Goal: Share content: Share content

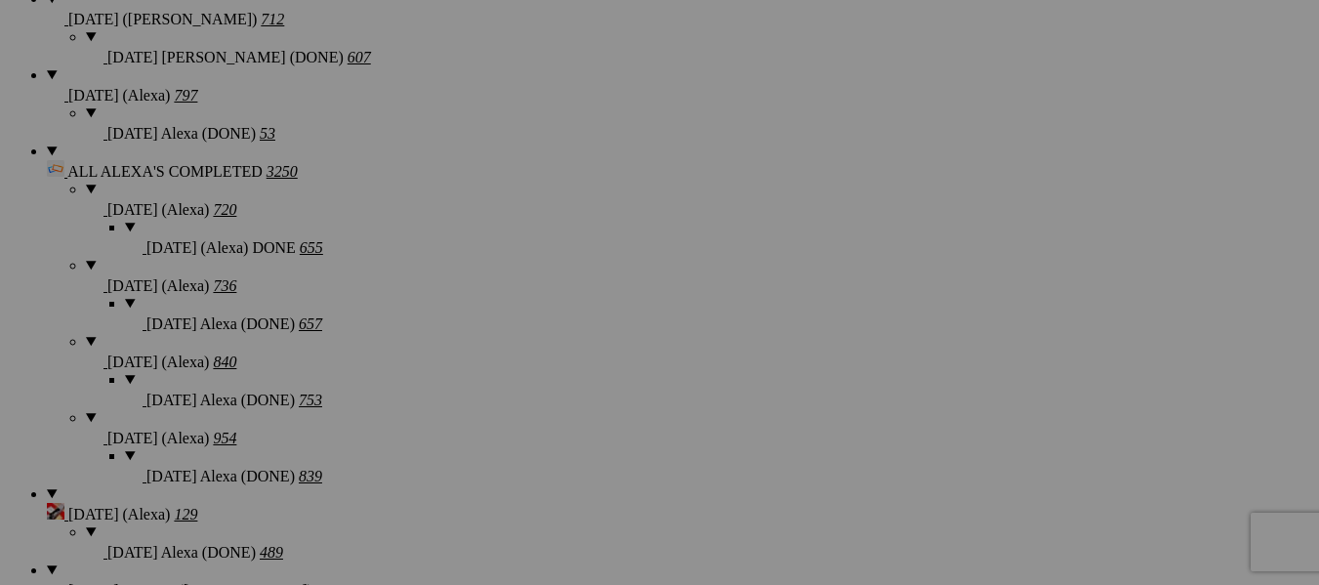
scroll to position [1952, 0]
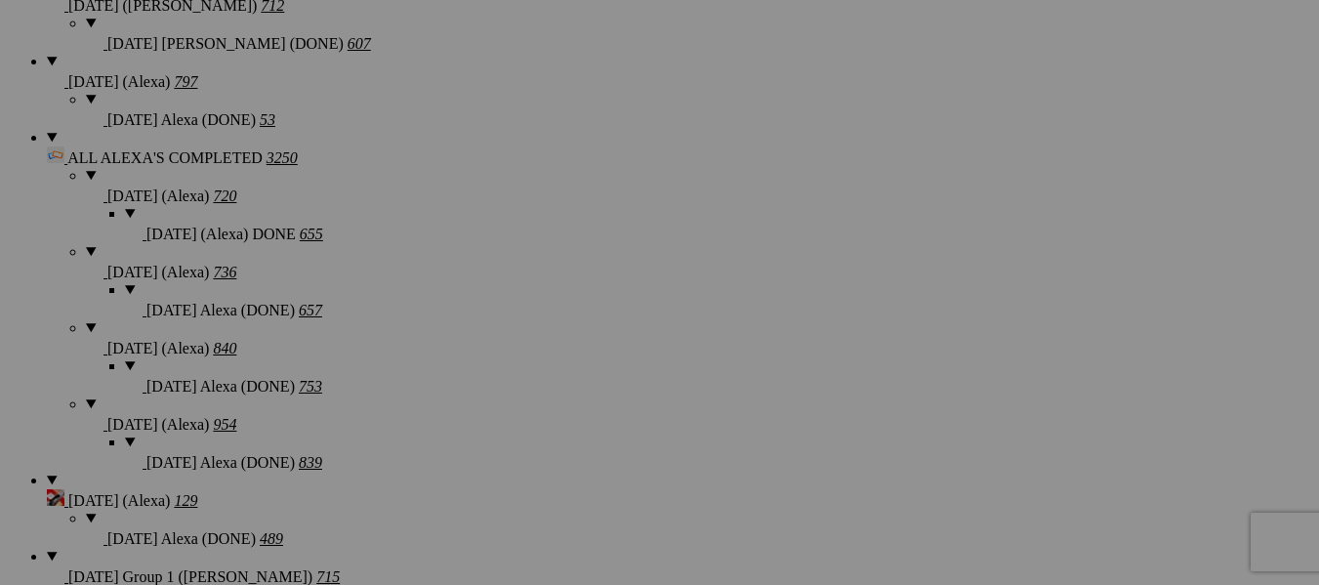
drag, startPoint x: 826, startPoint y: 273, endPoint x: 836, endPoint y: 272, distance: 9.8
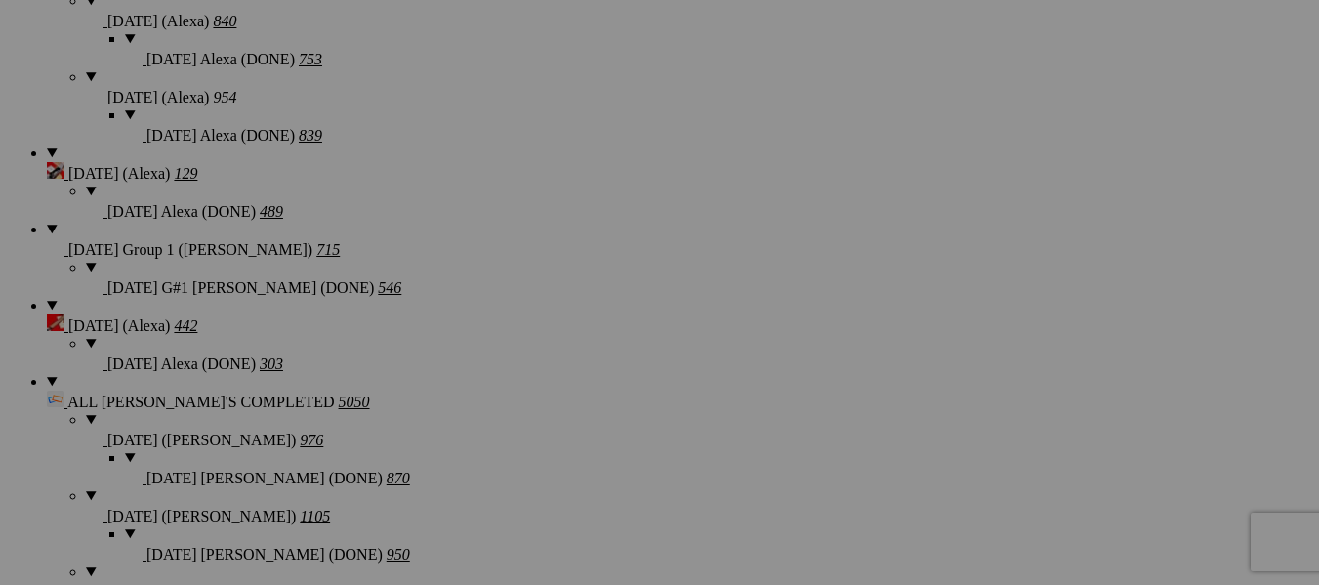
scroll to position [2245, 0]
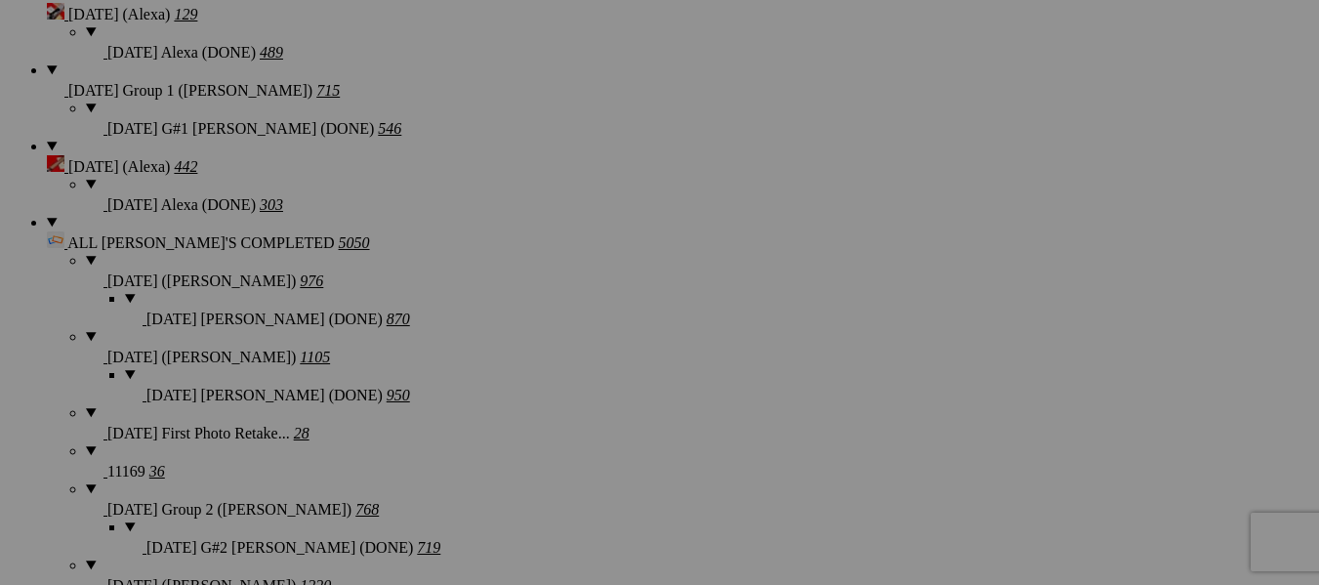
scroll to position [2441, 0]
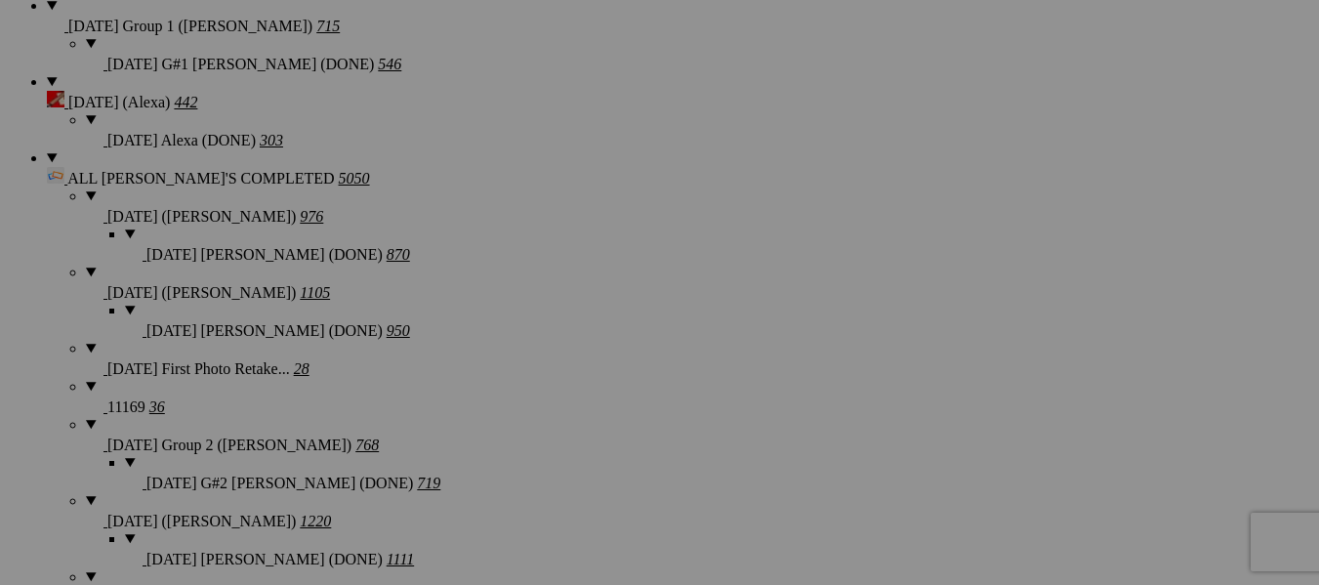
scroll to position [2538, 0]
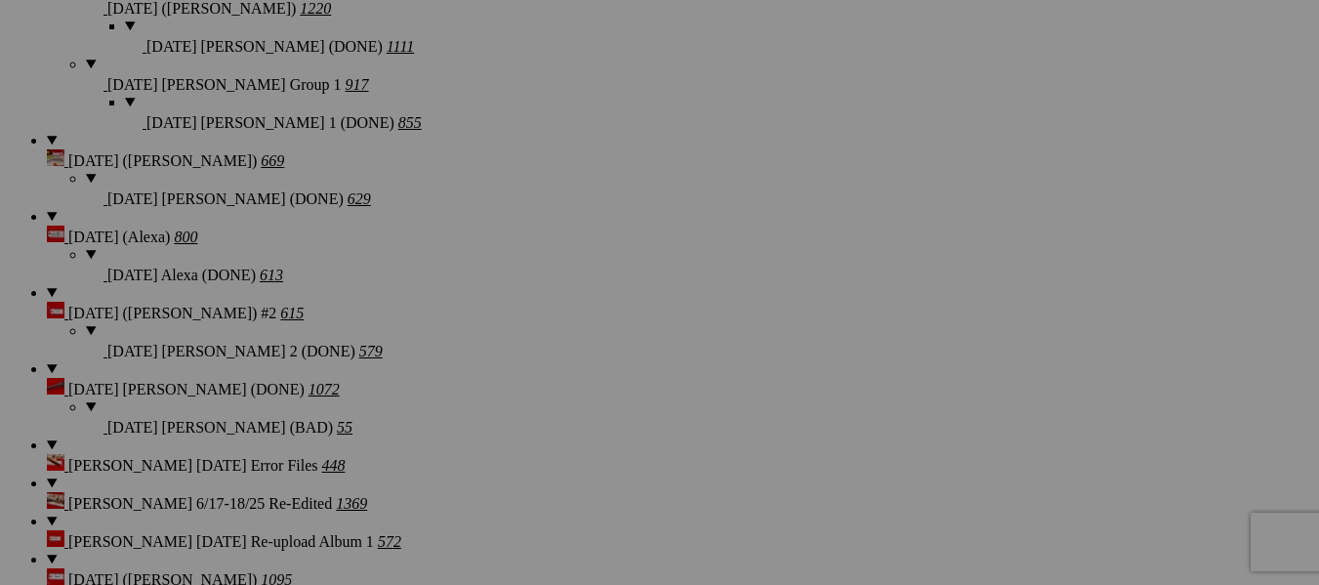
scroll to position [3026, 0]
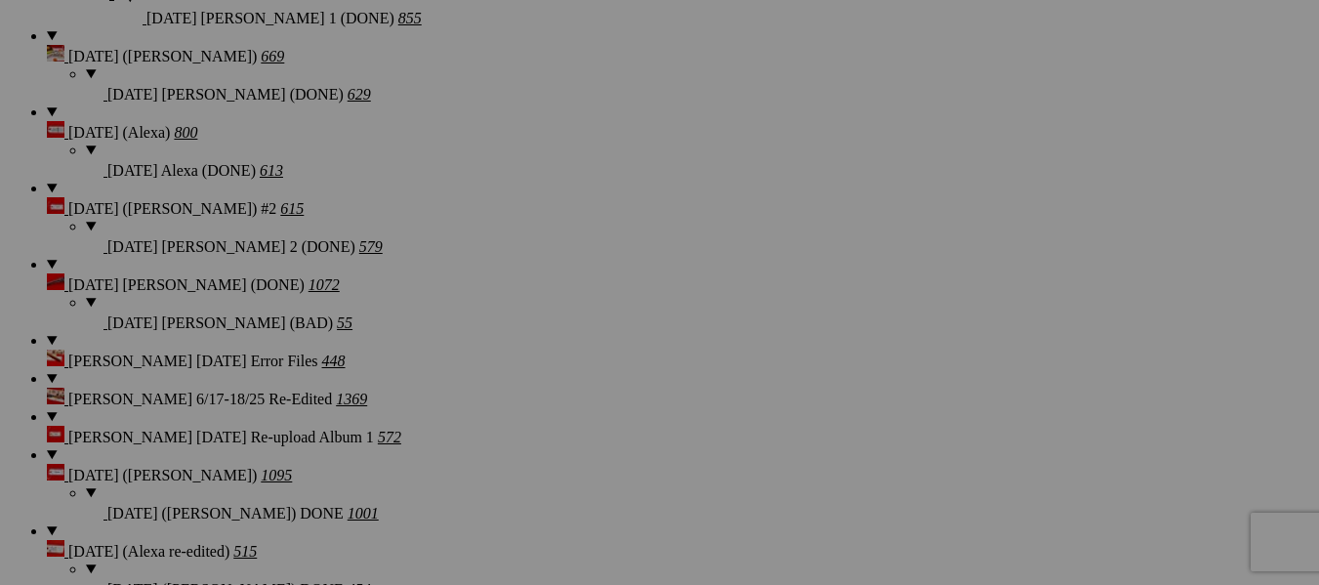
scroll to position [3221, 0]
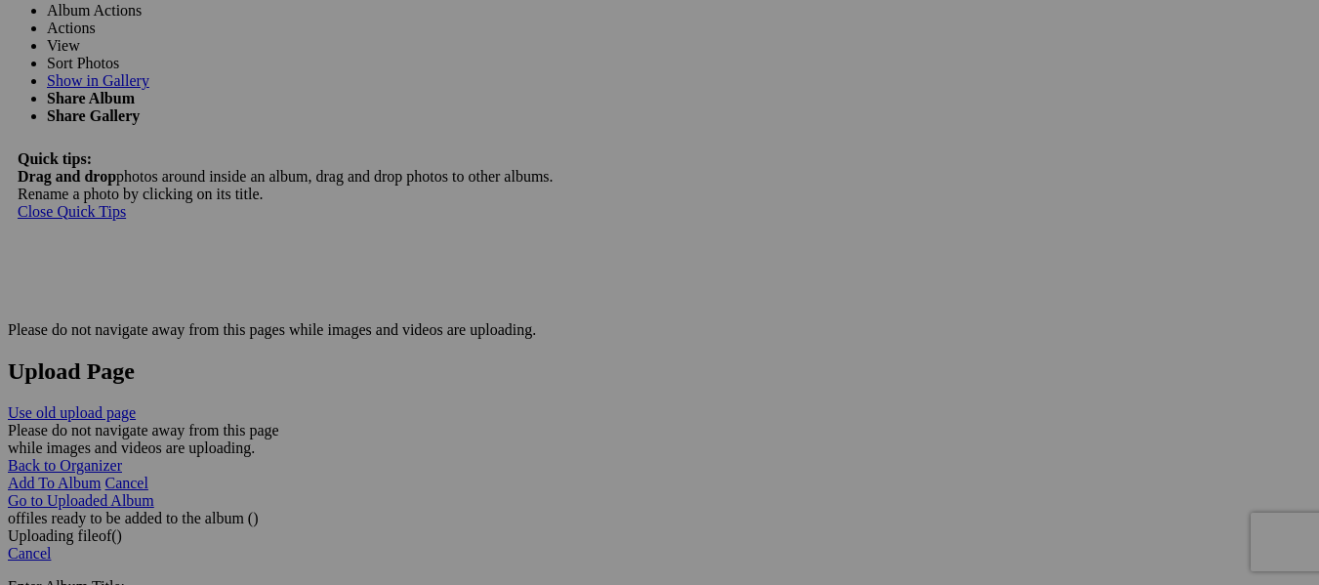
scroll to position [6393, 0]
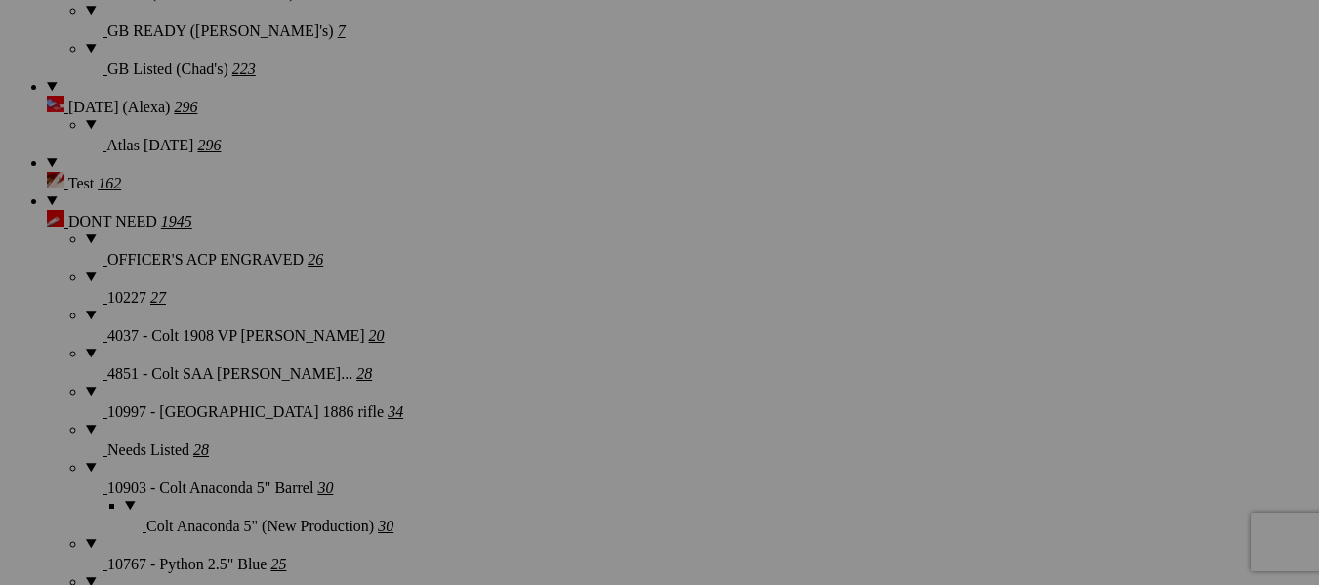
scroll to position [3779, 0]
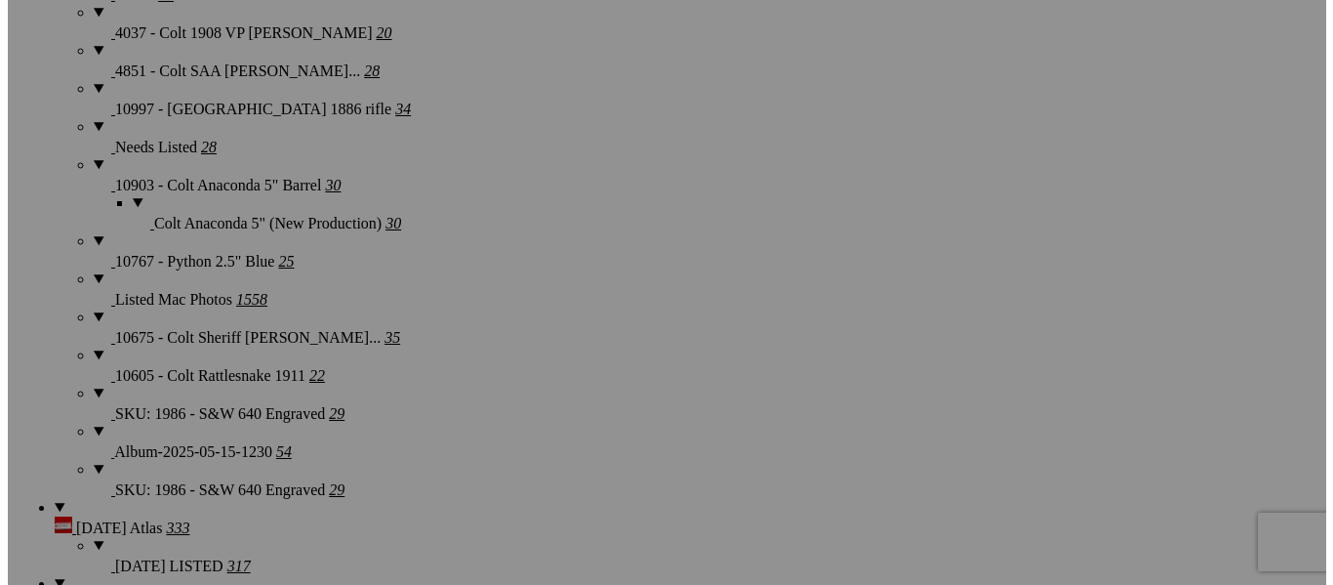
scroll to position [4072, 0]
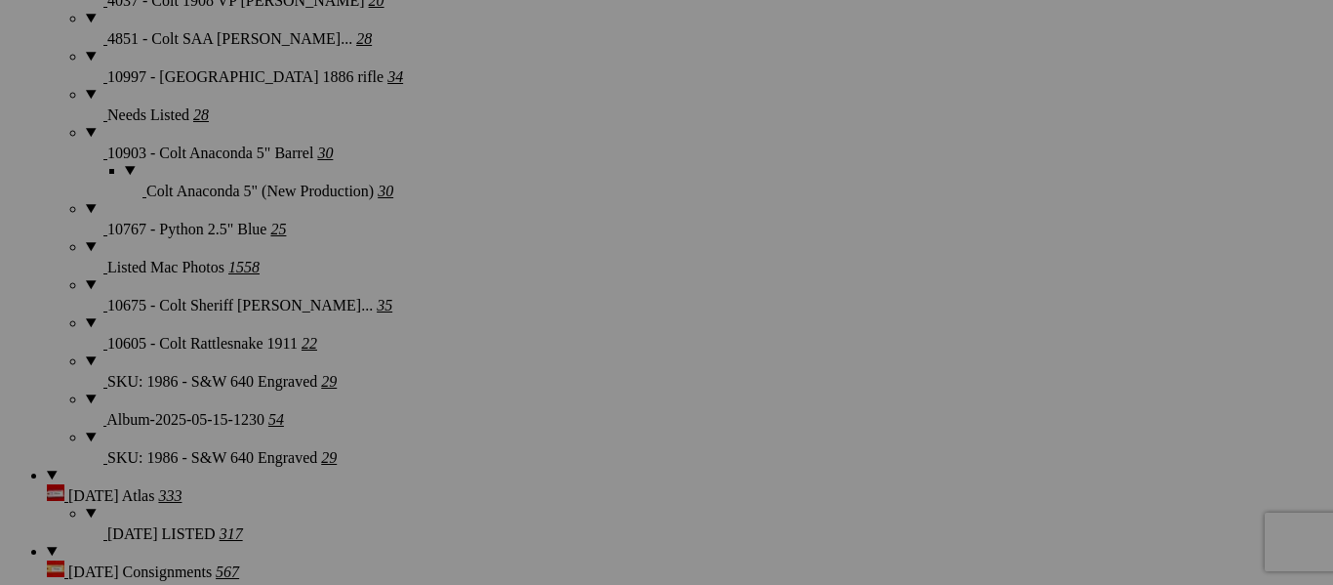
type textarea "<!-- SlickPic.com image hosting. HTML Bulk Share code Starts Here --> <div styl…"
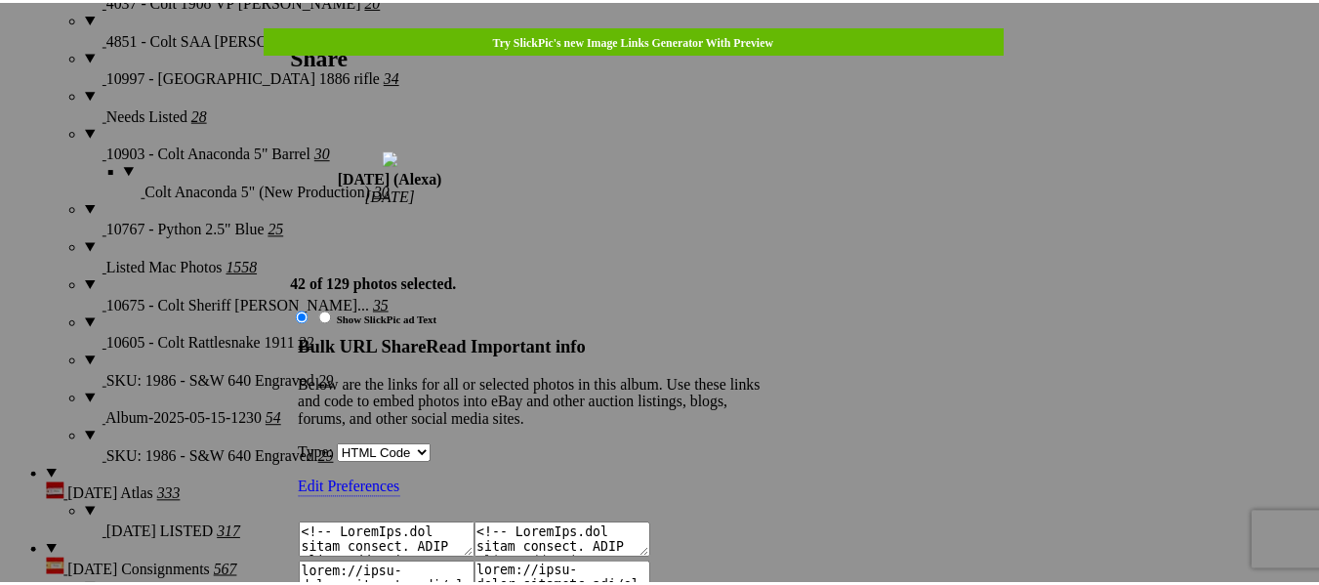
scroll to position [2624, 0]
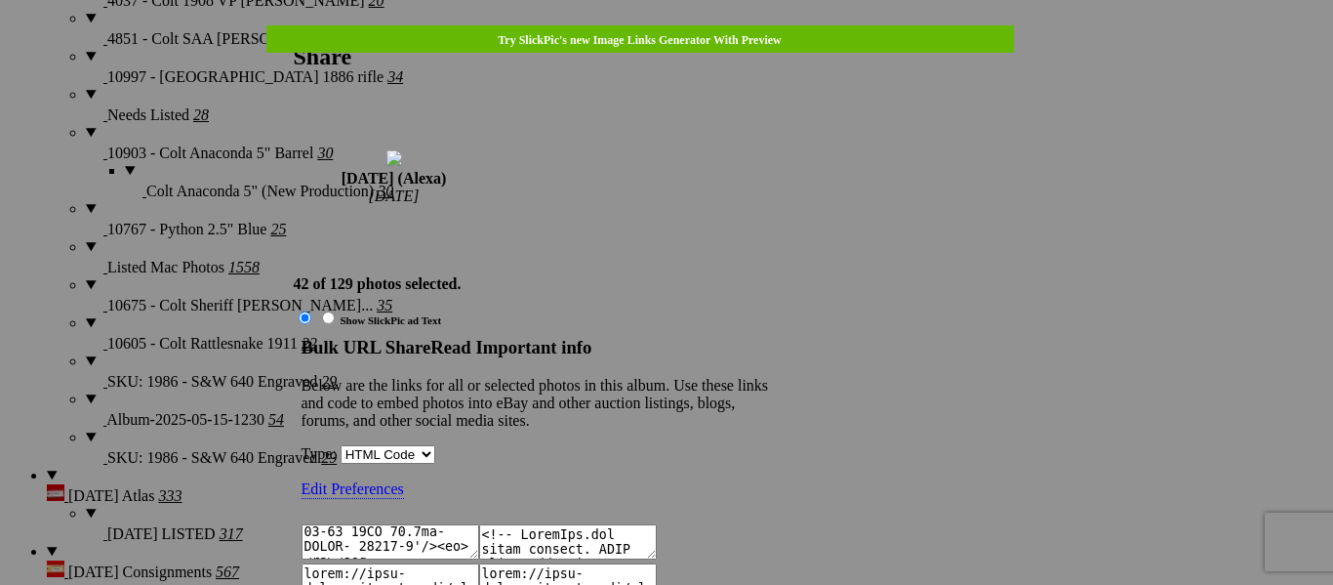
click at [981, 44] on h2 "Share" at bounding box center [660, 57] width 732 height 26
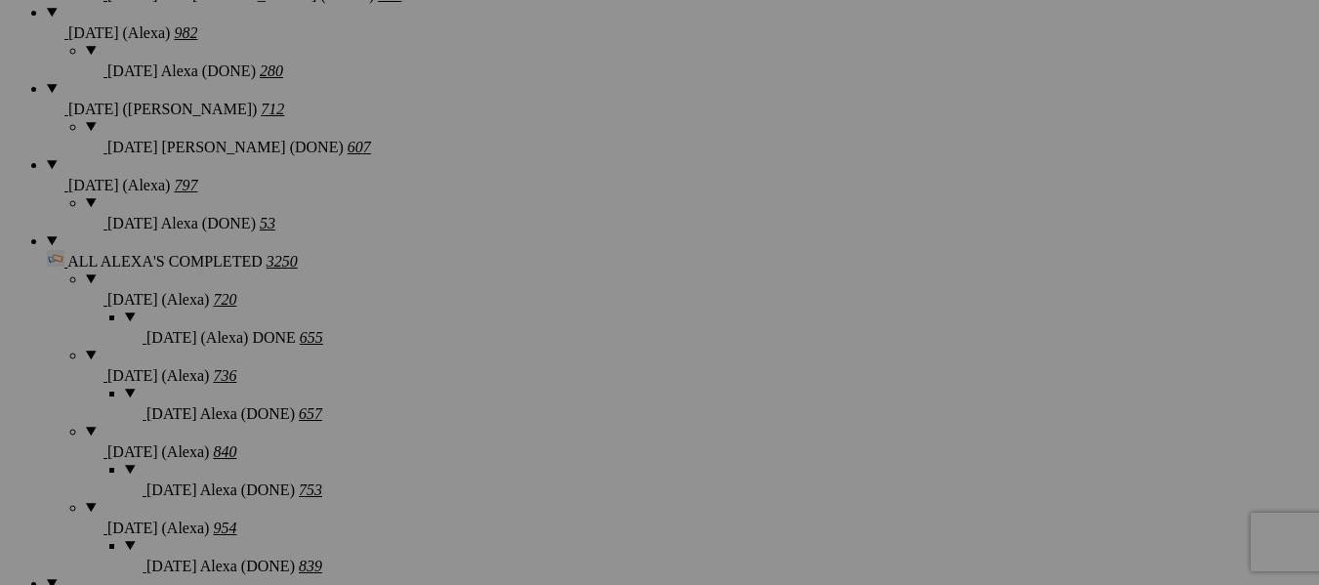
scroll to position [1805, 0]
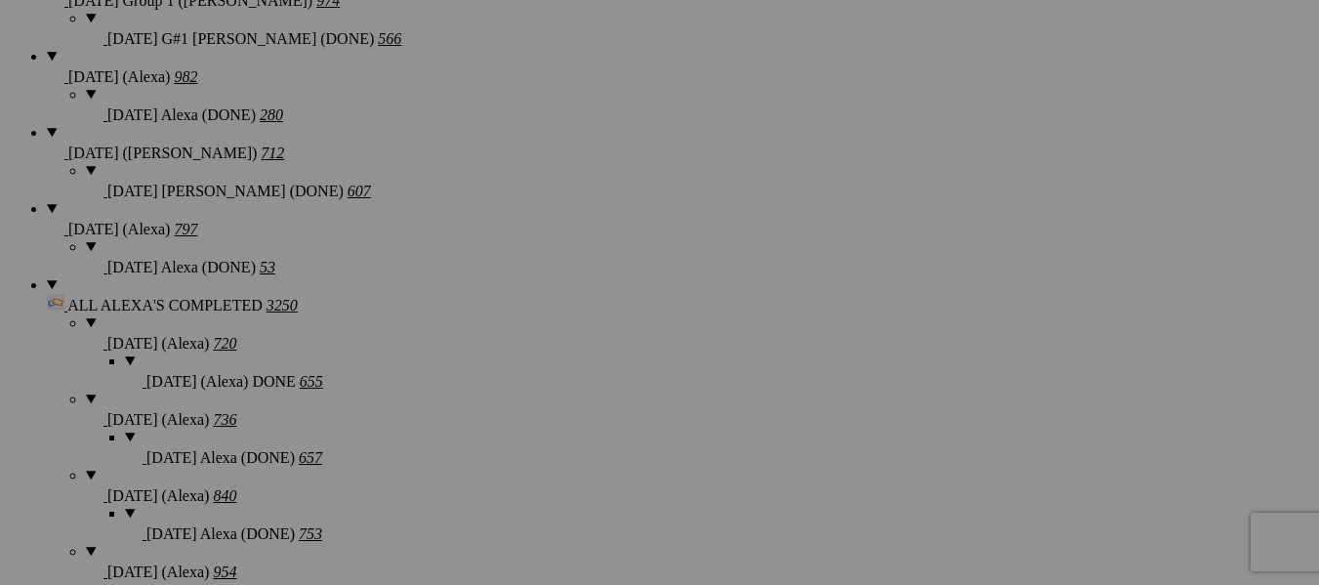
drag, startPoint x: 891, startPoint y: 328, endPoint x: 666, endPoint y: 481, distance: 272.7
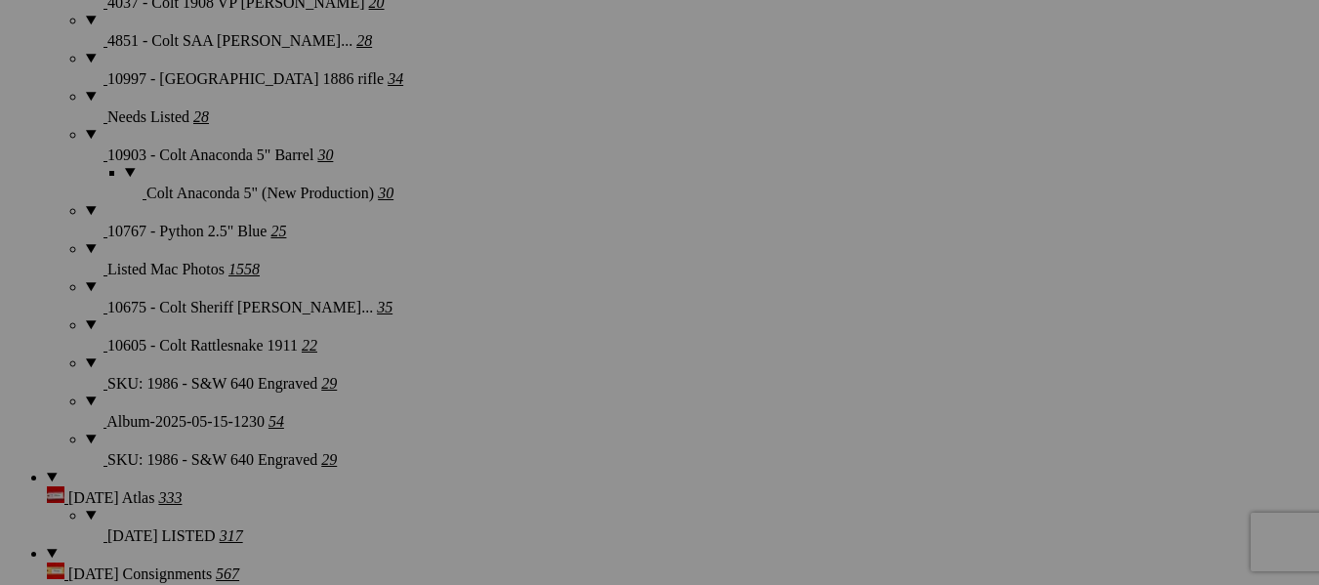
scroll to position [4148, 0]
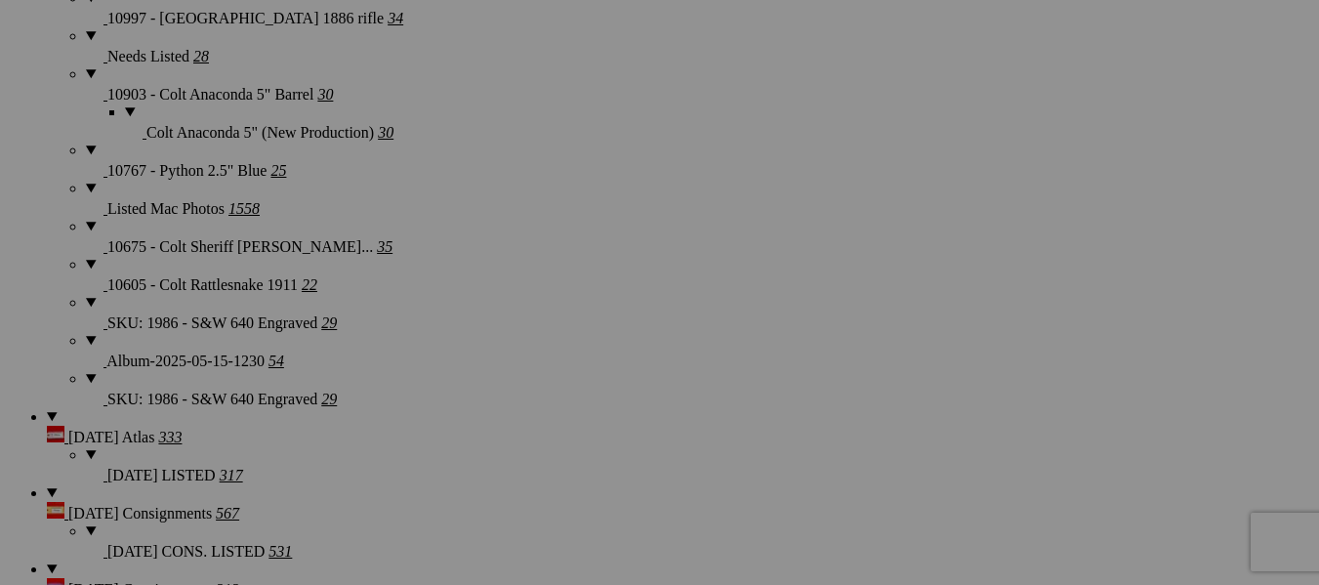
drag, startPoint x: 1276, startPoint y: 241, endPoint x: 1210, endPoint y: 222, distance: 68.3
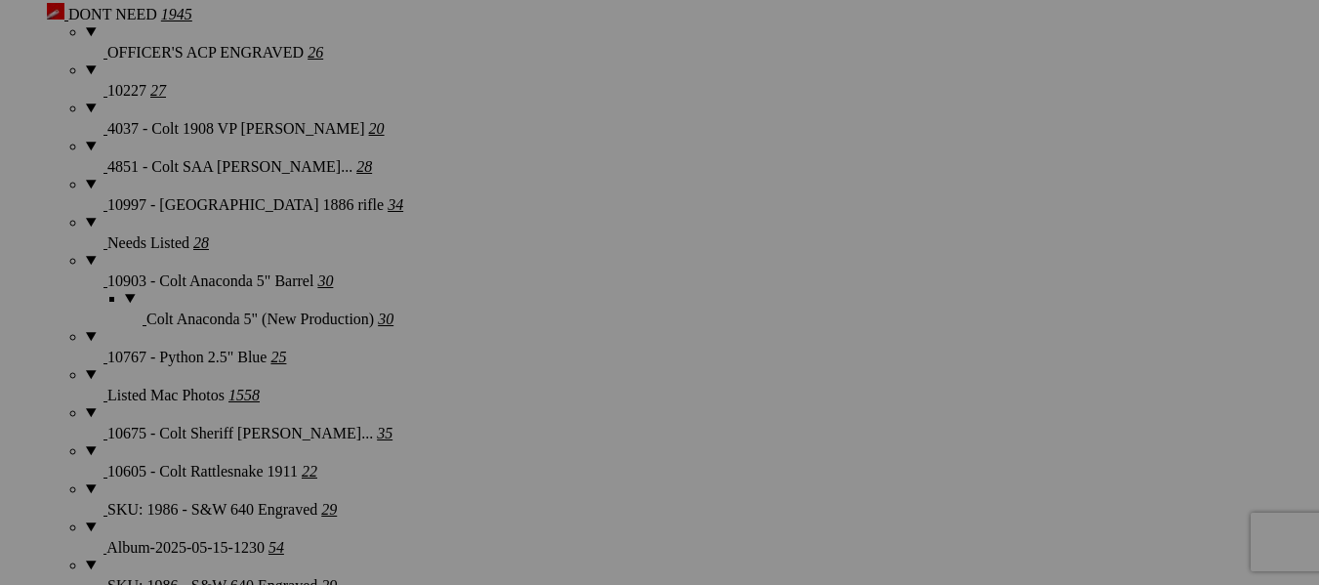
scroll to position [3953, 0]
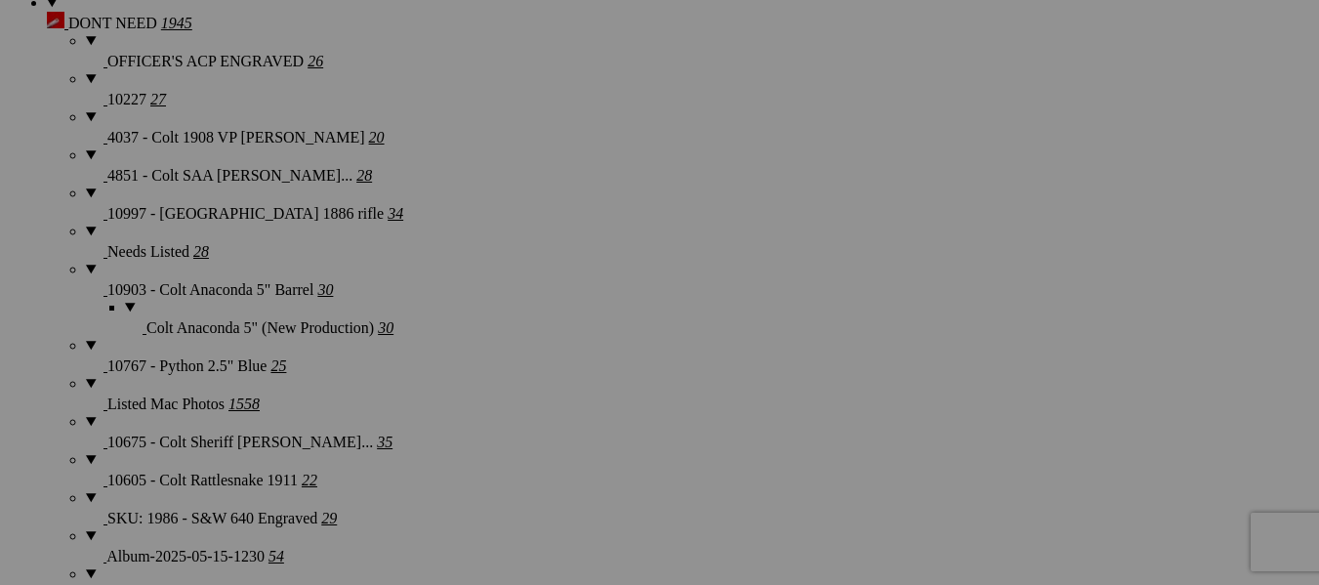
drag, startPoint x: 902, startPoint y: 317, endPoint x: 641, endPoint y: 300, distance: 261.2
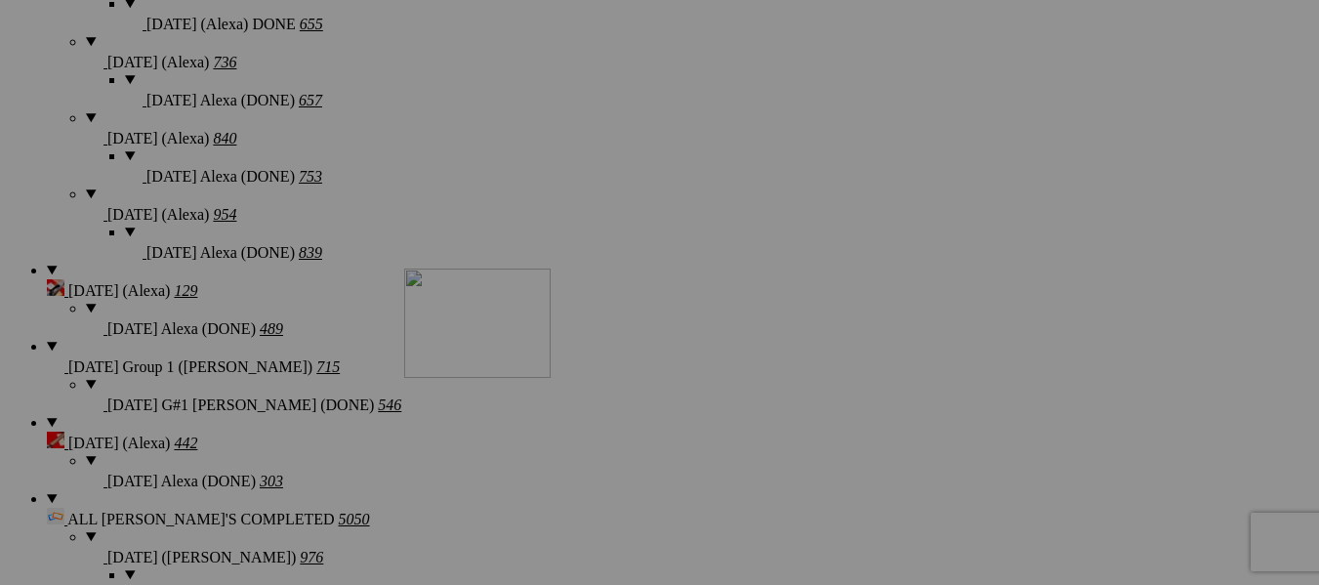
scroll to position [2098, 0]
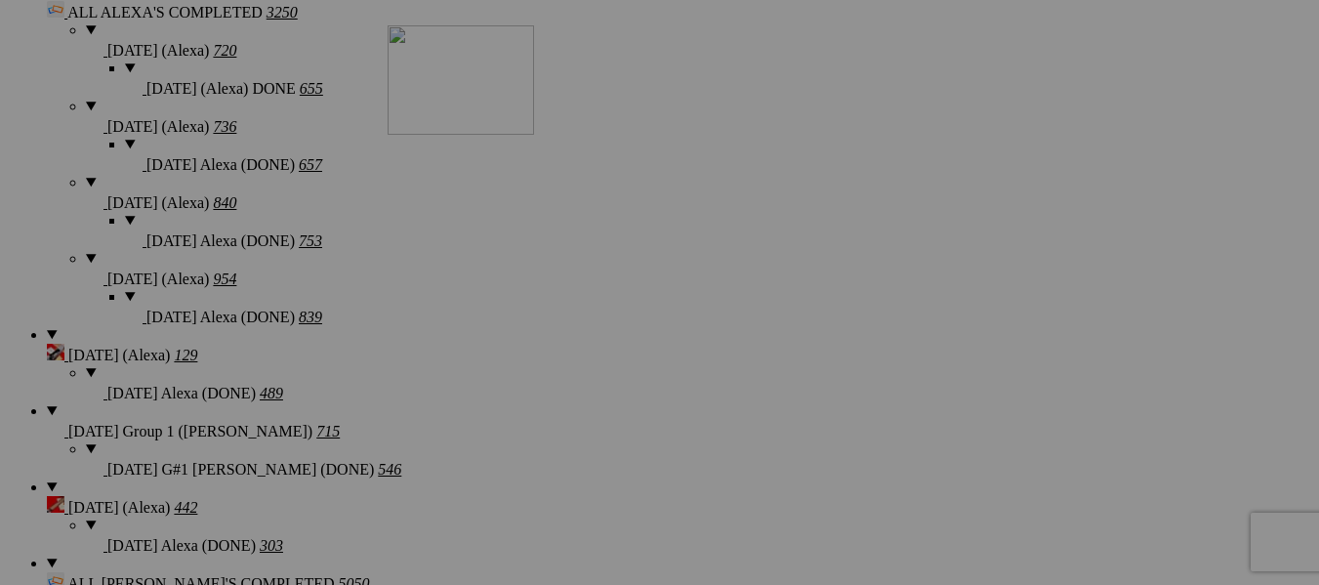
drag, startPoint x: 714, startPoint y: 328, endPoint x: 674, endPoint y: 173, distance: 160.3
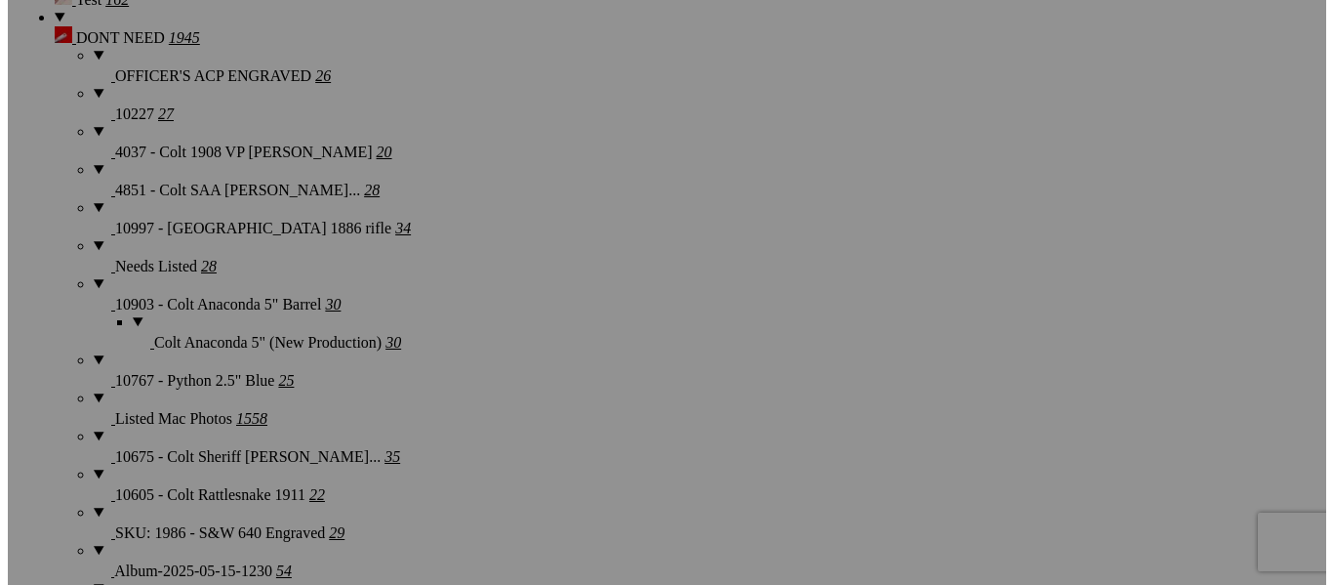
scroll to position [4050, 0]
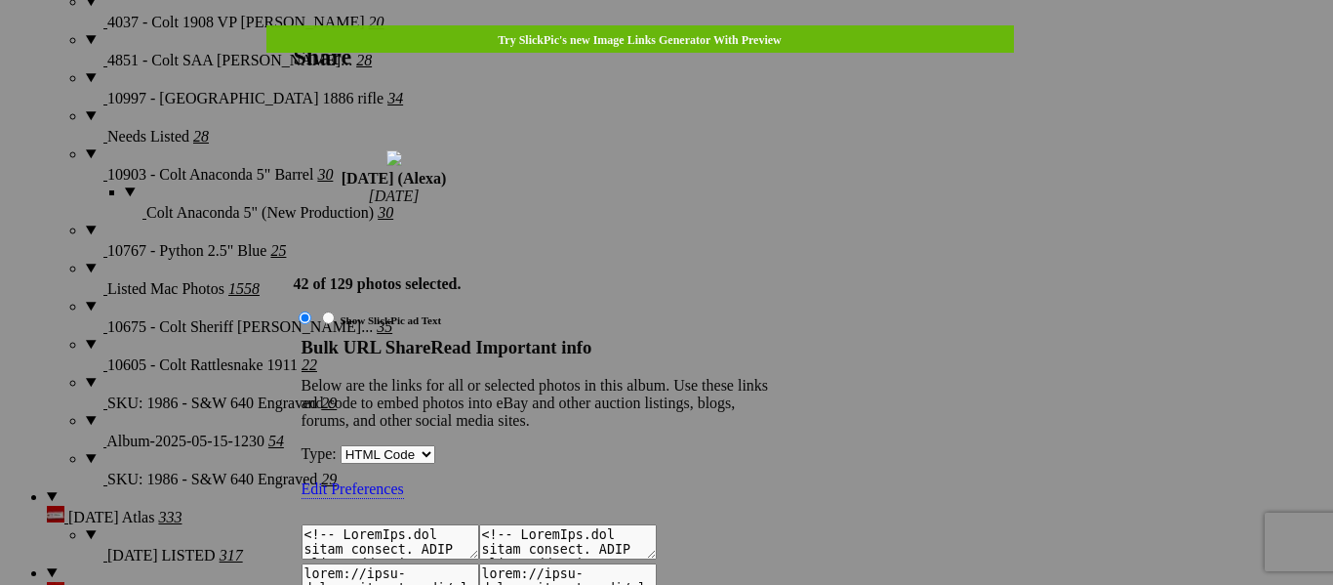
type textarea "<!-- SlickPic.com image hosting. HTML Bulk Share code Starts Here --> <div styl…"
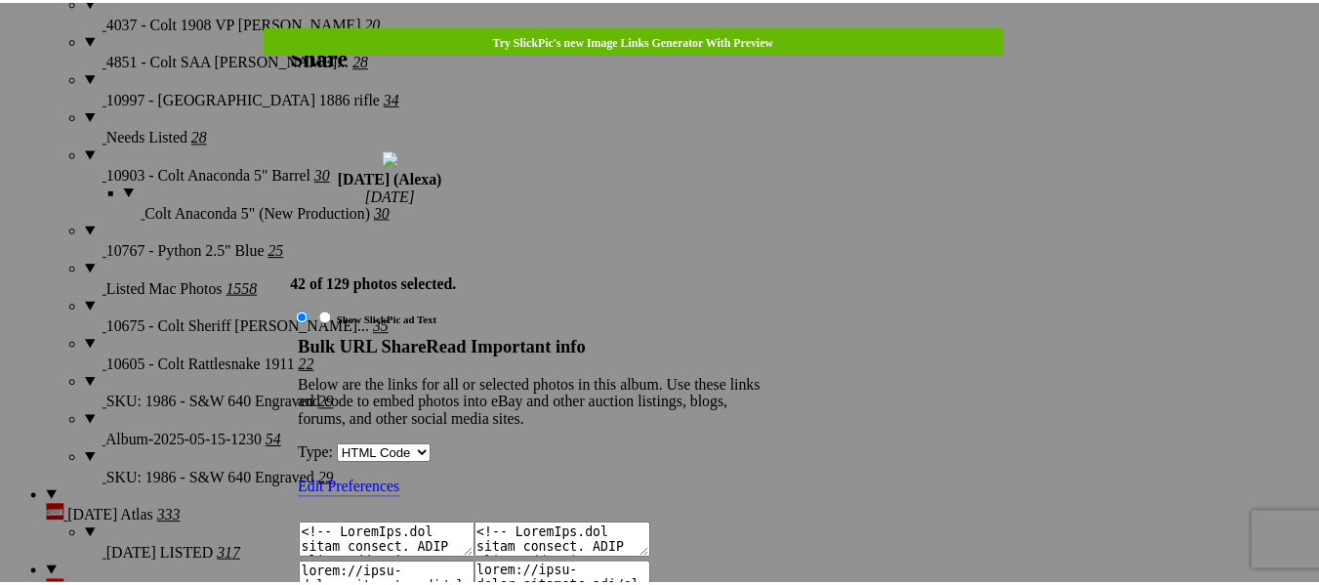
scroll to position [2624, 0]
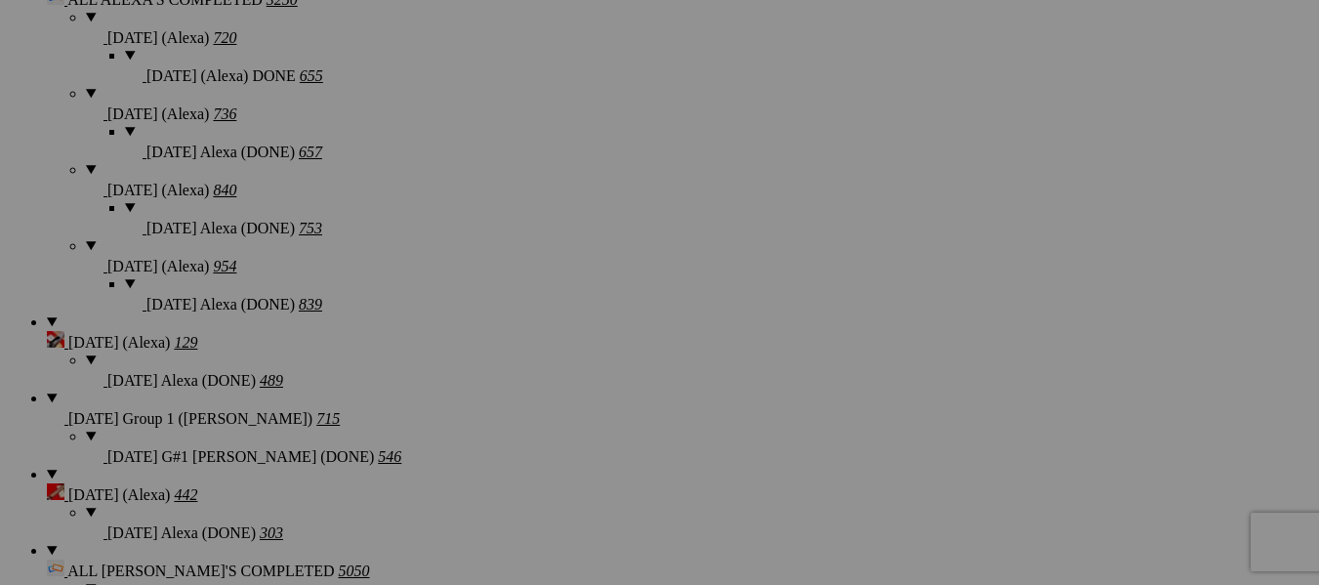
scroll to position [2098, 0]
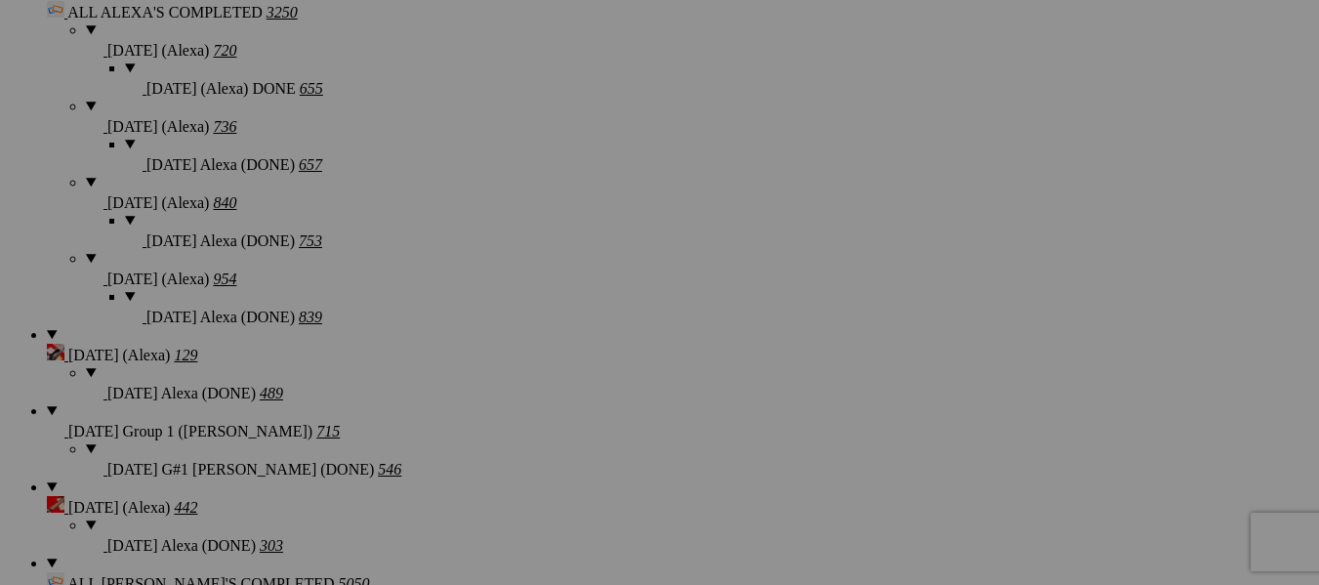
drag, startPoint x: 701, startPoint y: 113, endPoint x: 646, endPoint y: 114, distance: 54.7
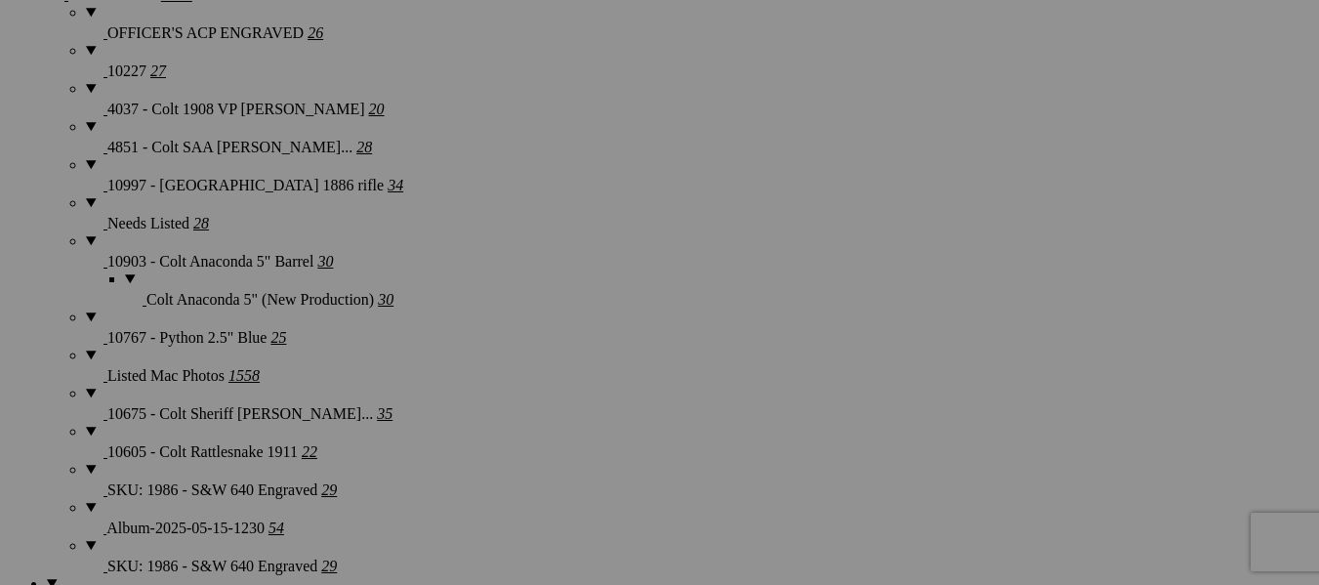
scroll to position [4050, 0]
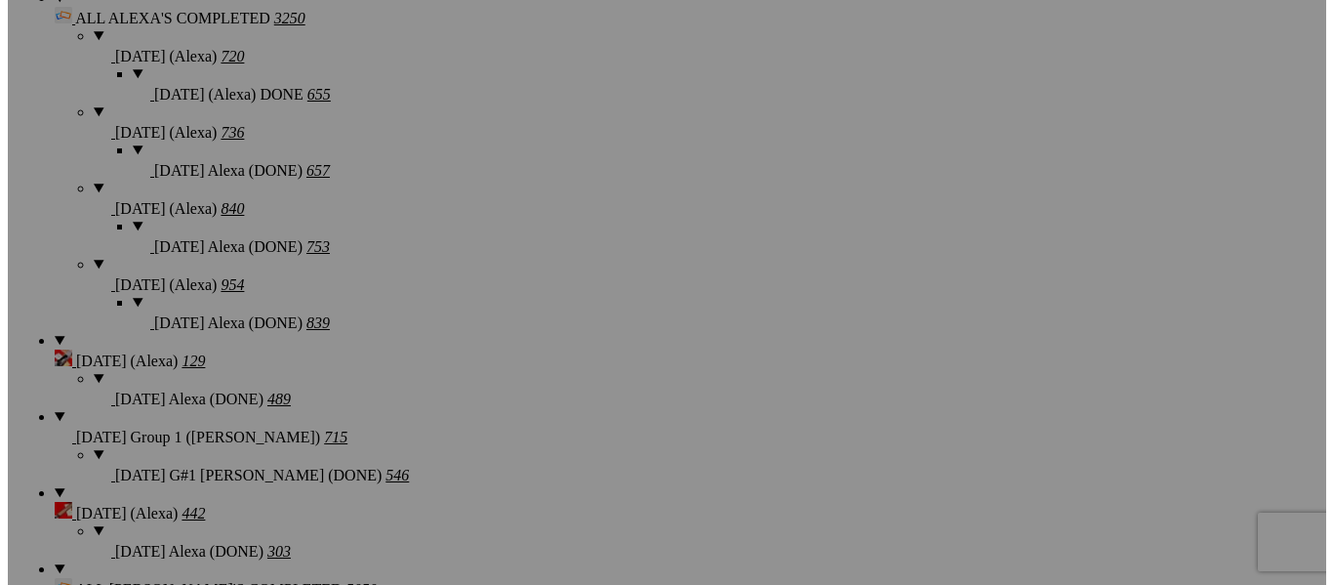
scroll to position [2098, 0]
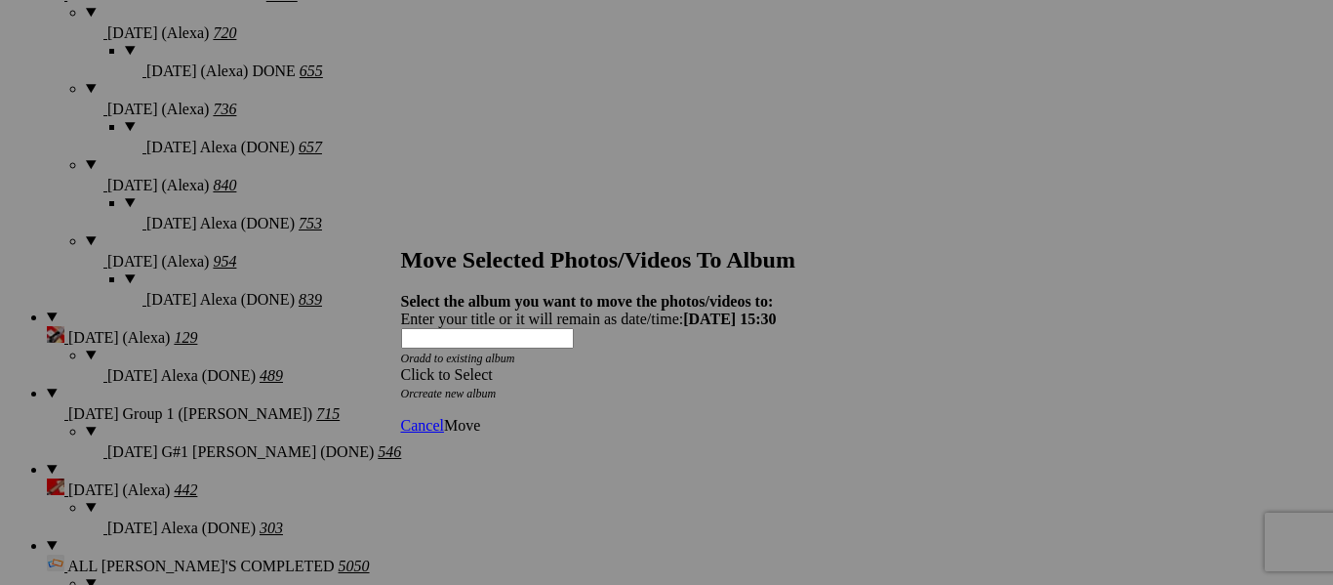
click at [589, 366] on div "Click to Select" at bounding box center [659, 375] width 517 height 18
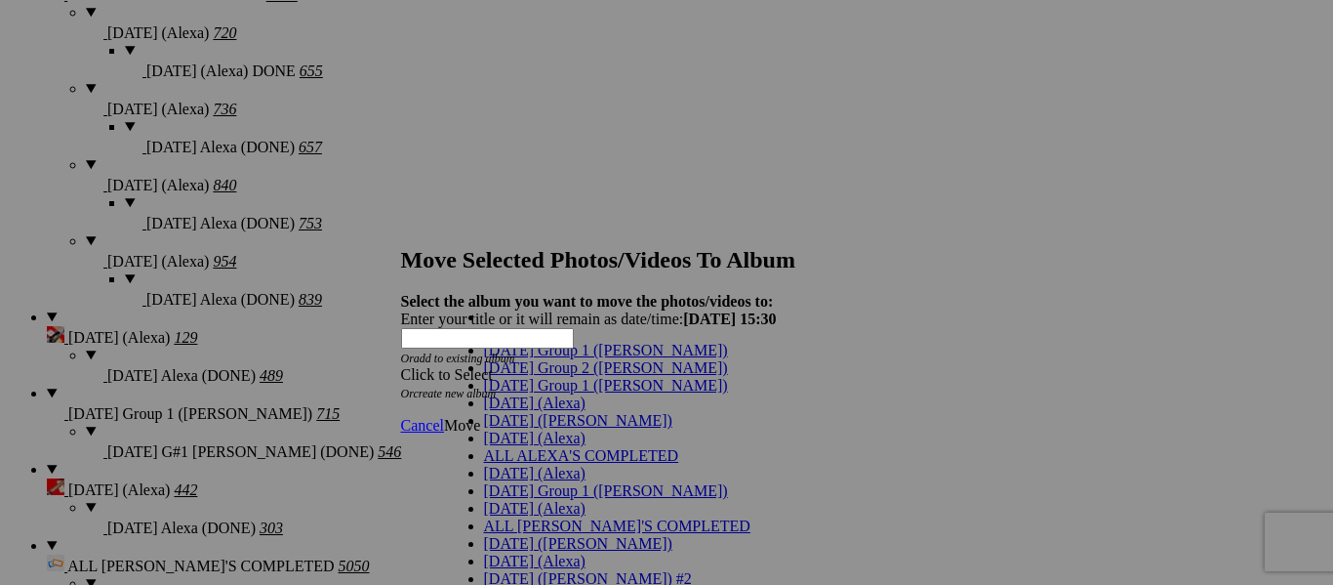
scroll to position [98, 0]
click at [618, 447] on link "ALL ALEXA'S COMPLETED" at bounding box center [581, 455] width 195 height 17
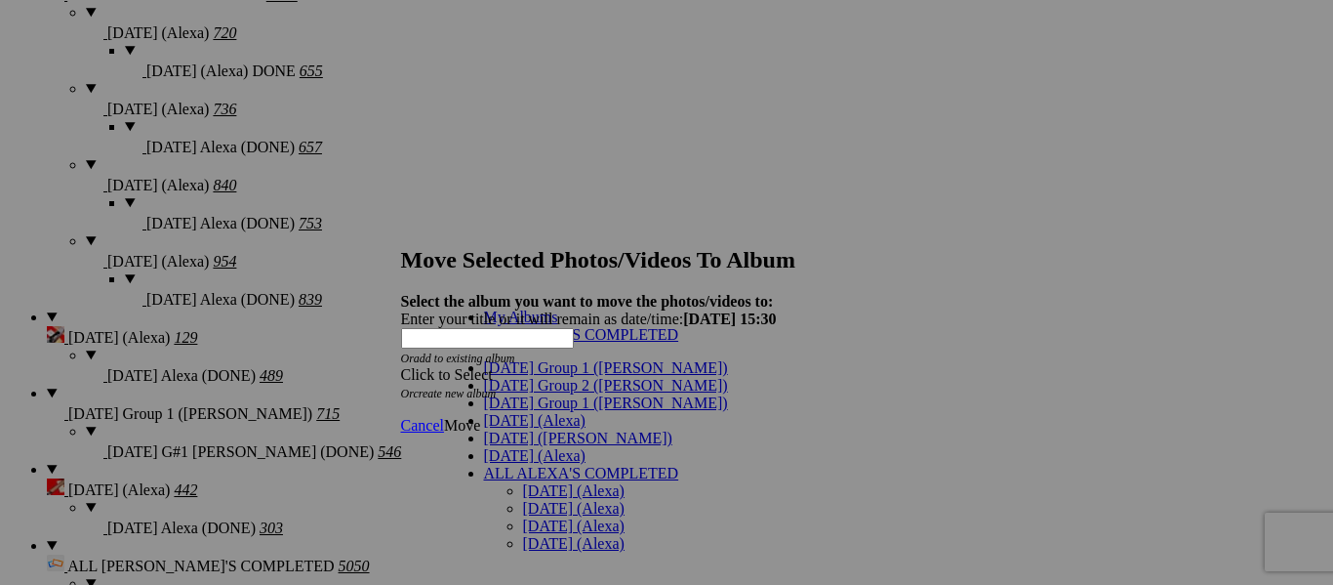
click at [524, 344] on ul "My Albums ALL ALEXA'S COMPLETED" at bounding box center [616, 325] width 342 height 35
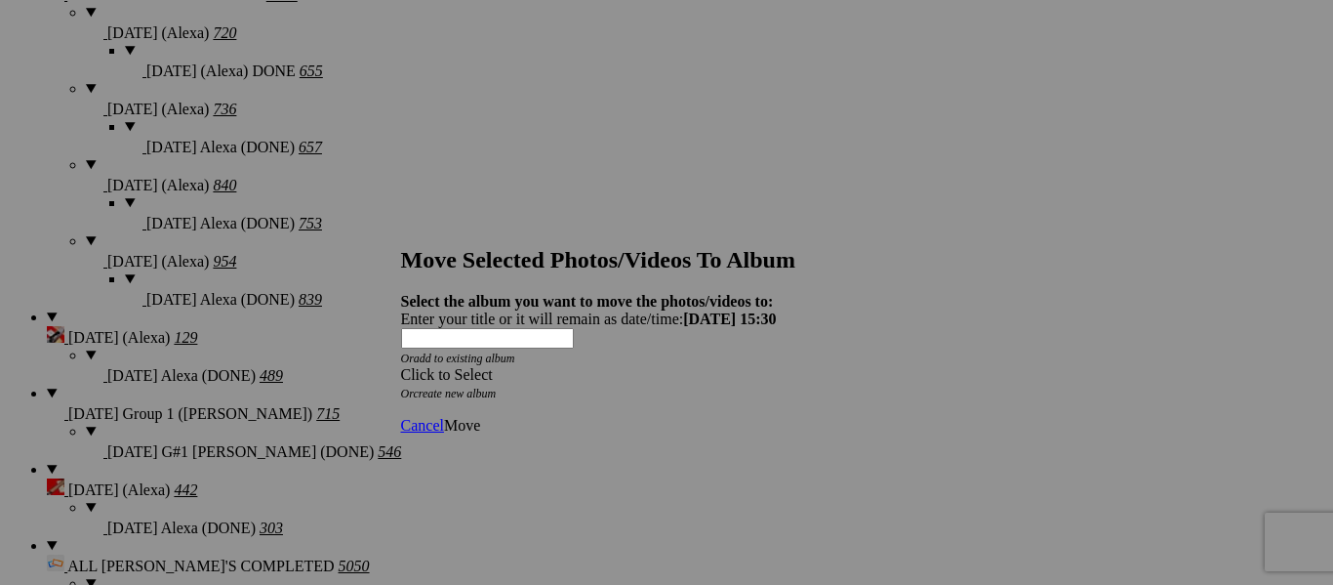
click at [738, 366] on div "Click to Select" at bounding box center [659, 375] width 517 height 18
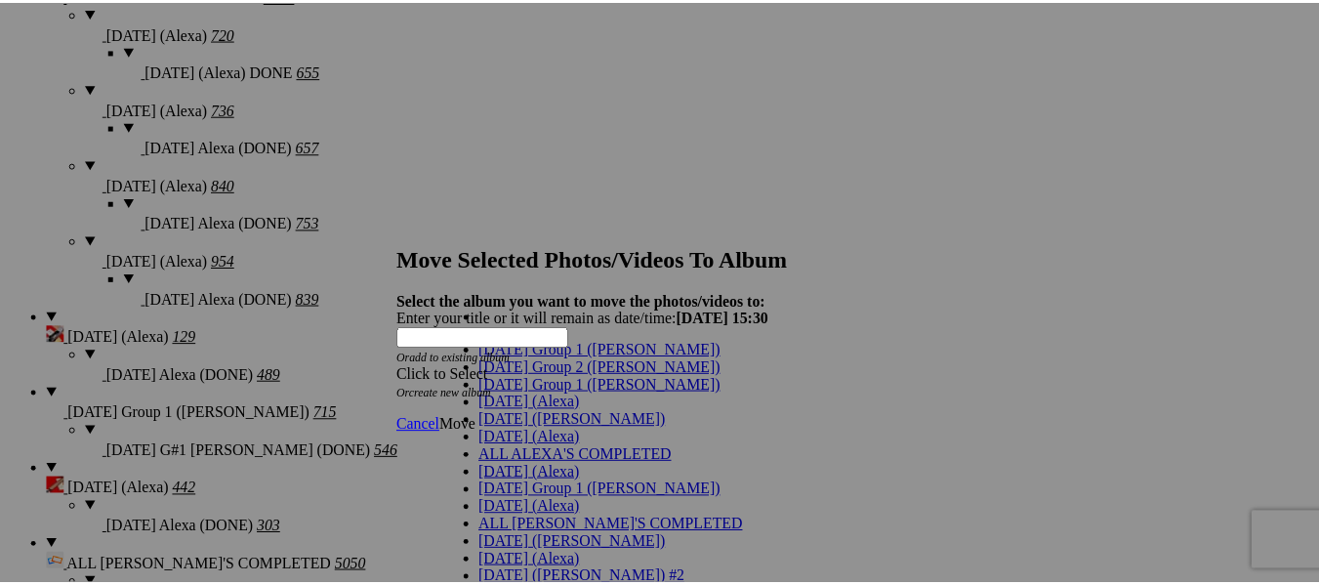
scroll to position [89, 0]
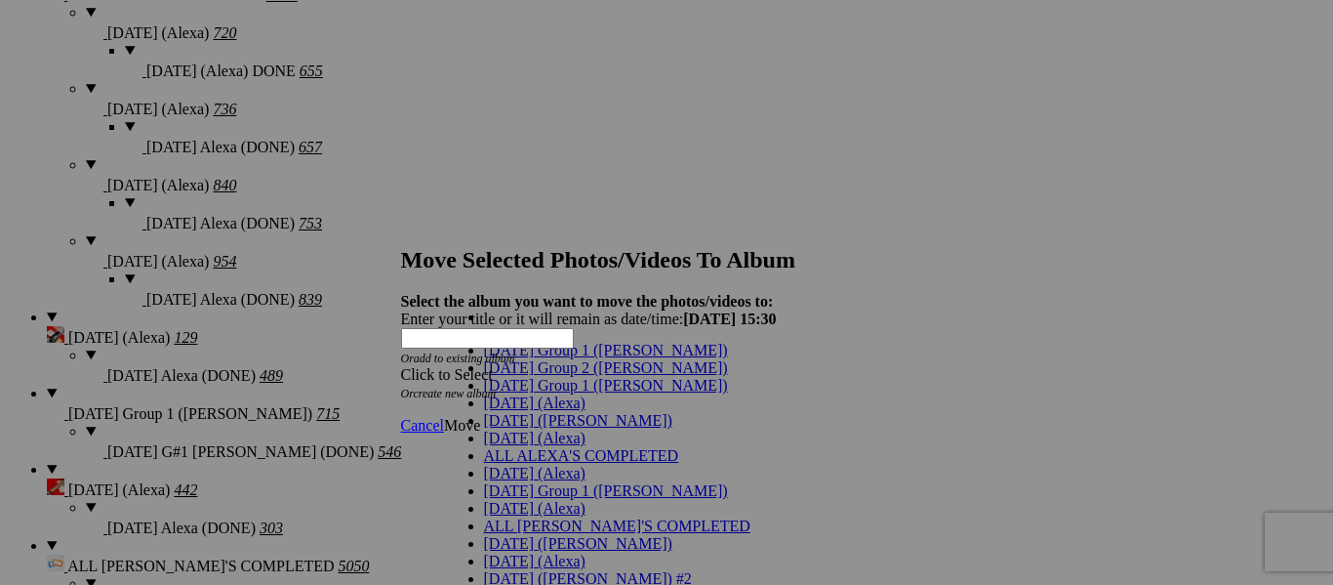
click at [553, 465] on link "[DATE] (Alexa)" at bounding box center [535, 473] width 102 height 17
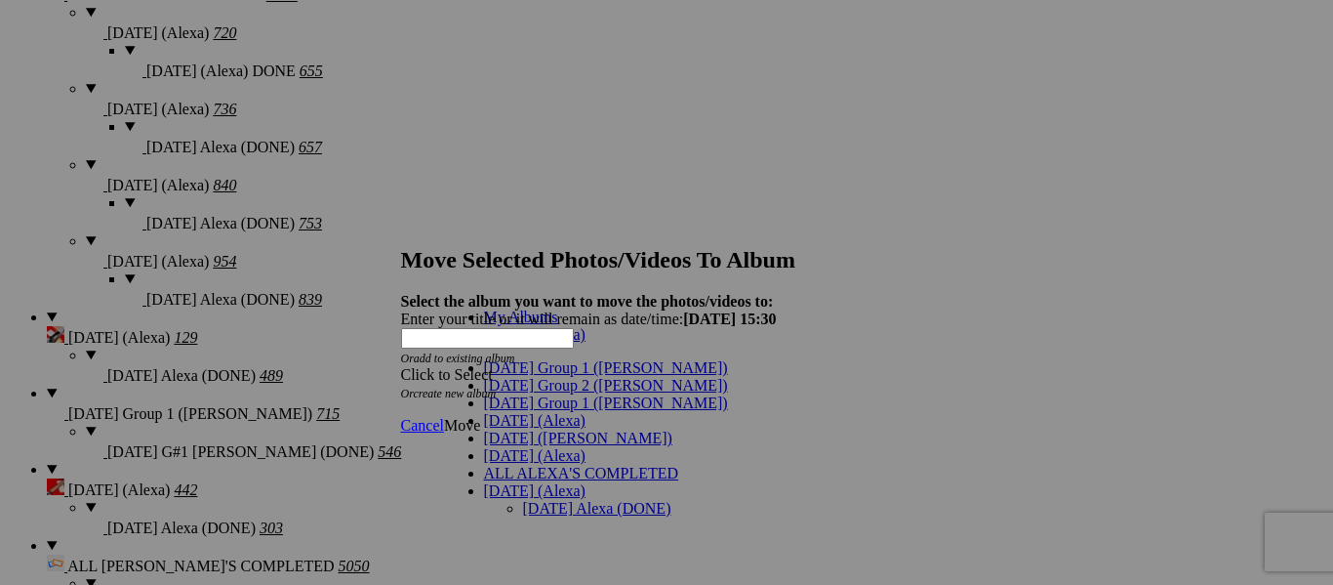
click at [555, 500] on link "[DATE] Alexa (DONE)" at bounding box center [597, 508] width 148 height 17
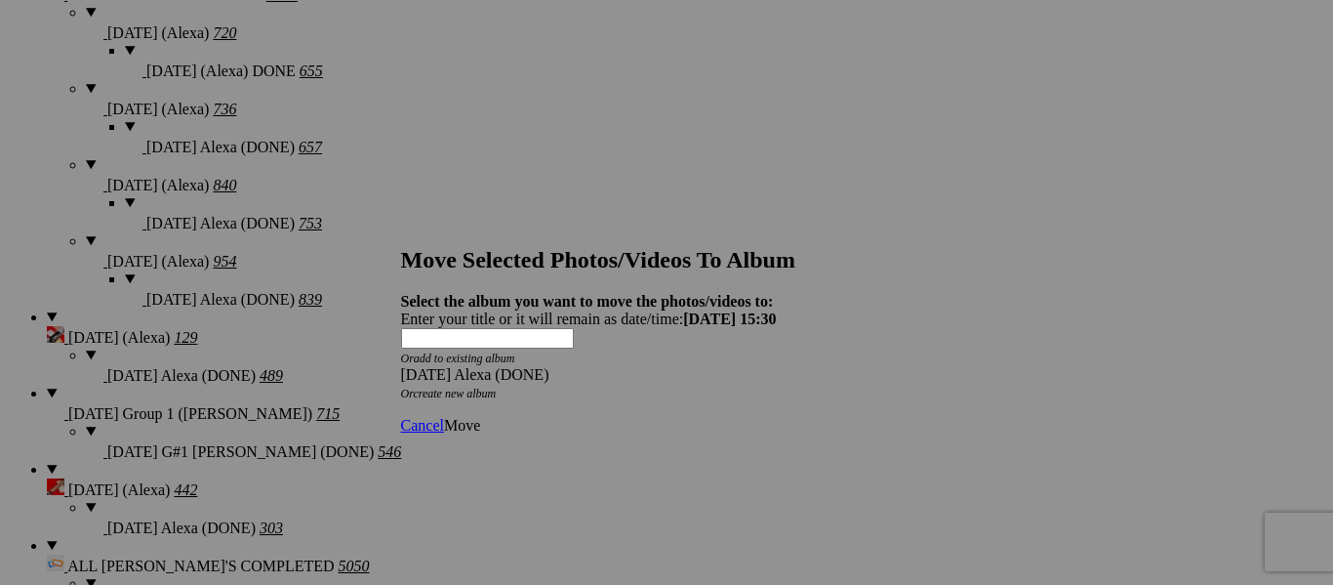
click at [480, 417] on span "Move" at bounding box center [462, 425] width 36 height 17
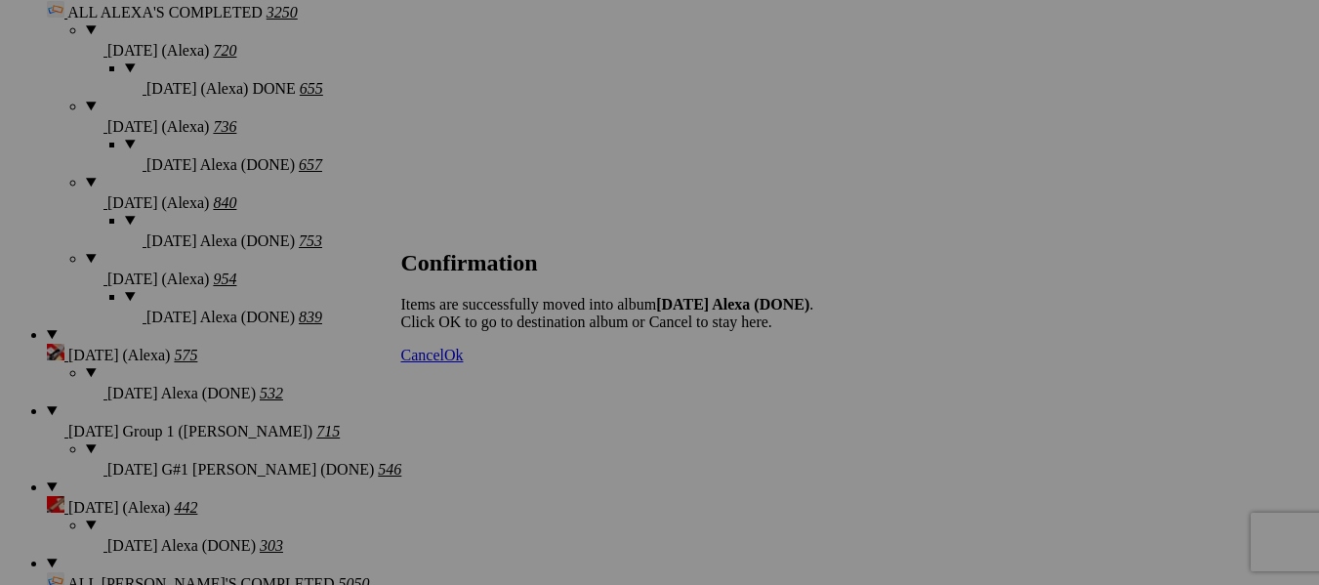
click at [444, 363] on span "Cancel" at bounding box center [422, 355] width 43 height 17
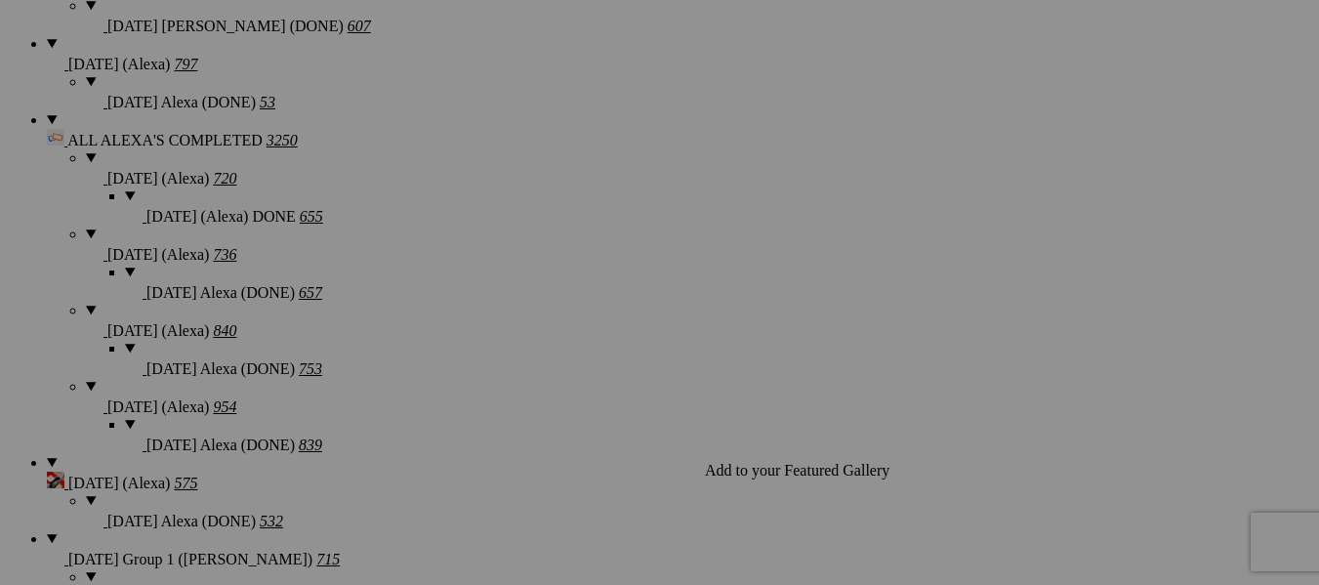
scroll to position [1969, 0]
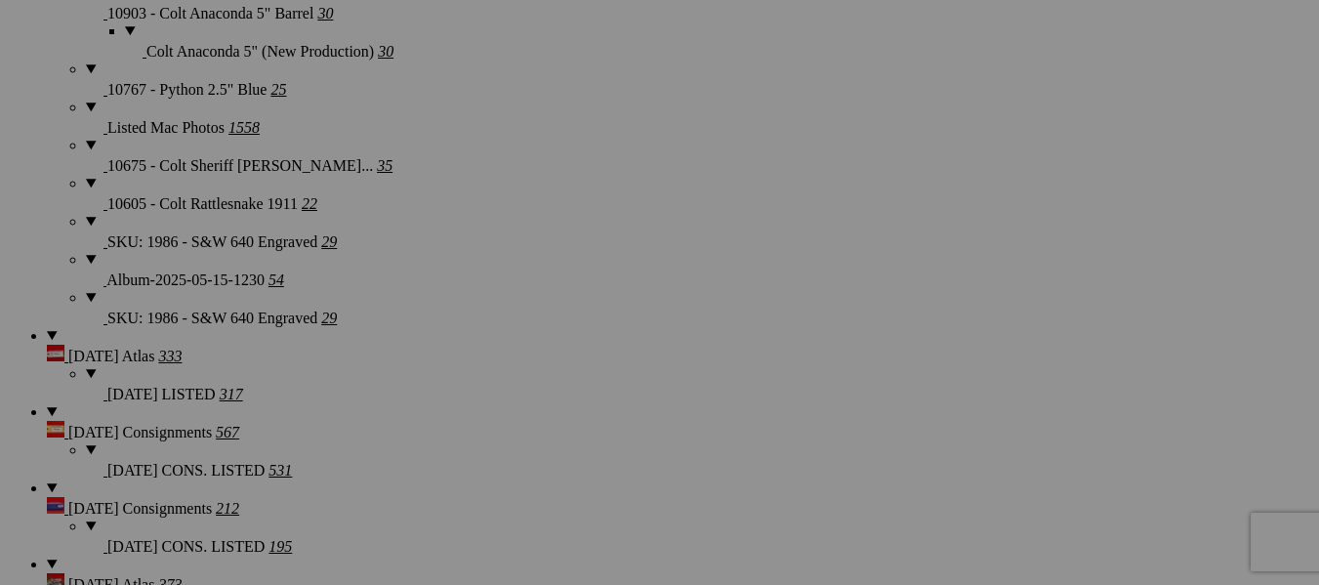
scroll to position [4214, 0]
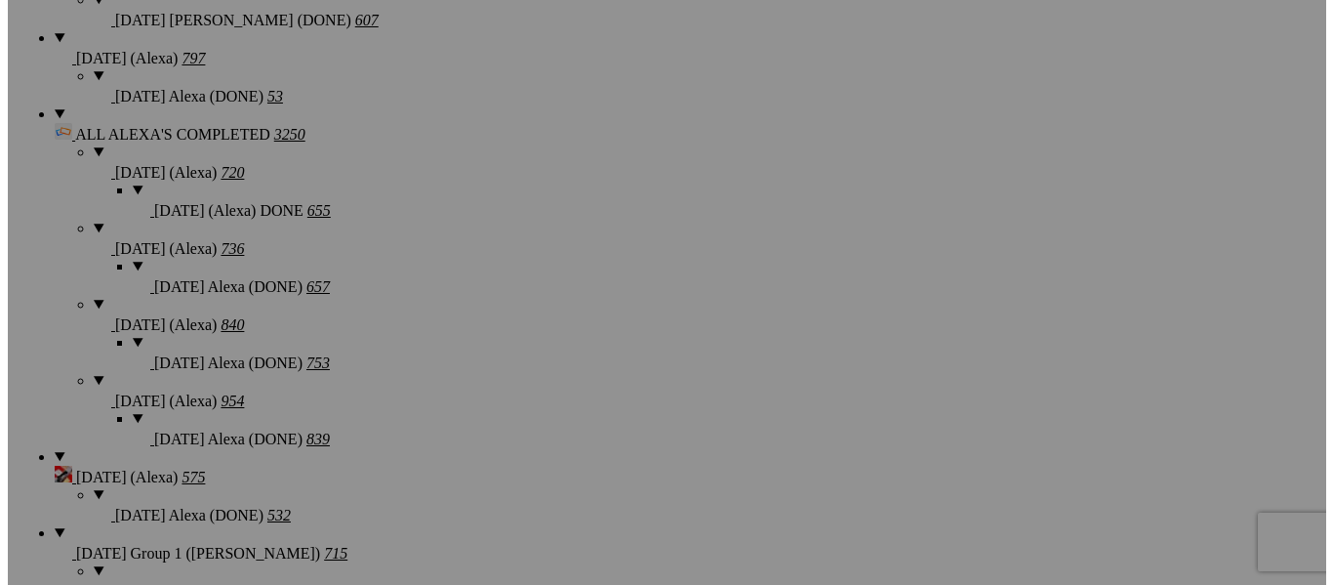
scroll to position [1969, 0]
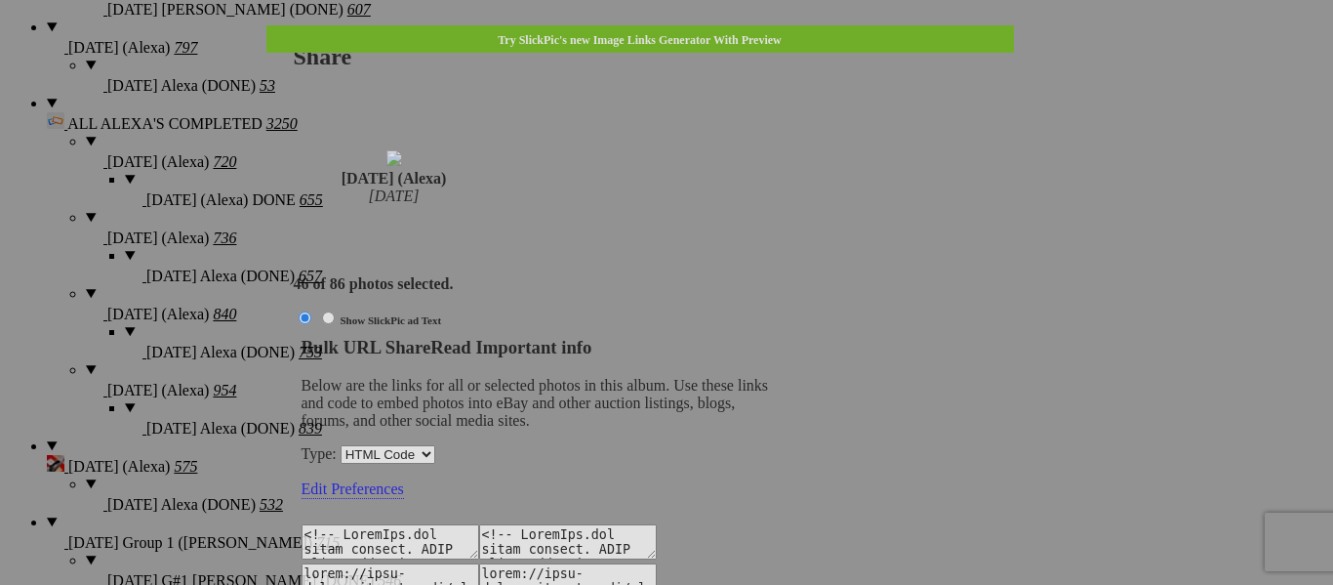
type textarea "<!-- SlickPic.com image hosting. HTML Bulk Share code Starts Here --> <div styl…"
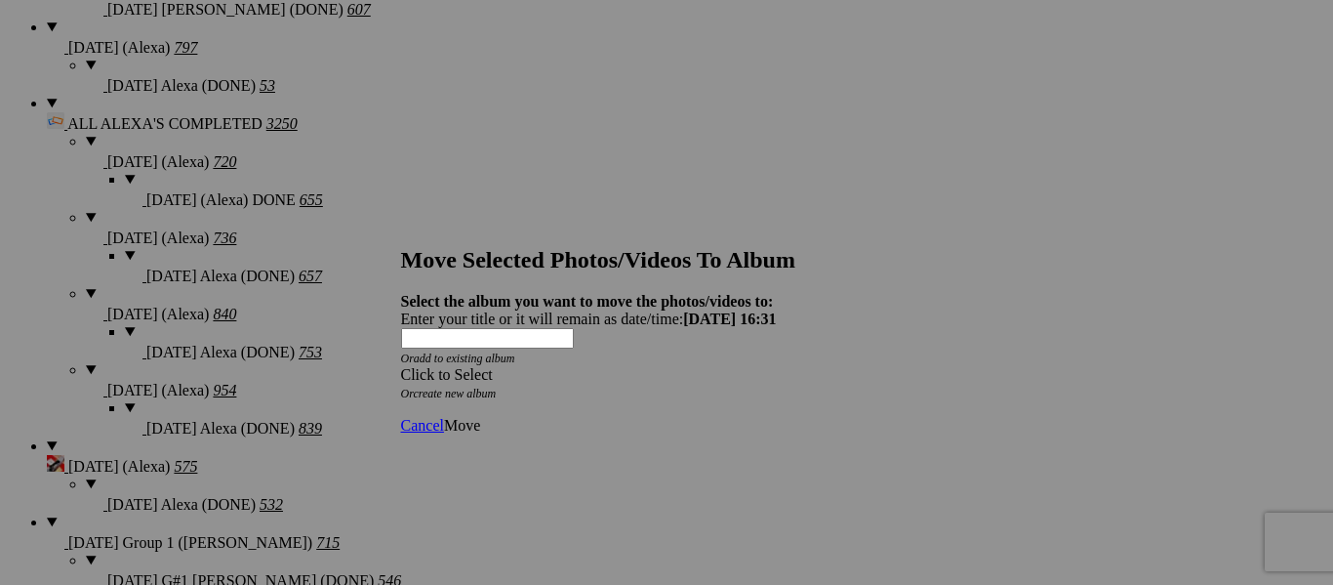
click at [401, 366] on span at bounding box center [401, 374] width 0 height 17
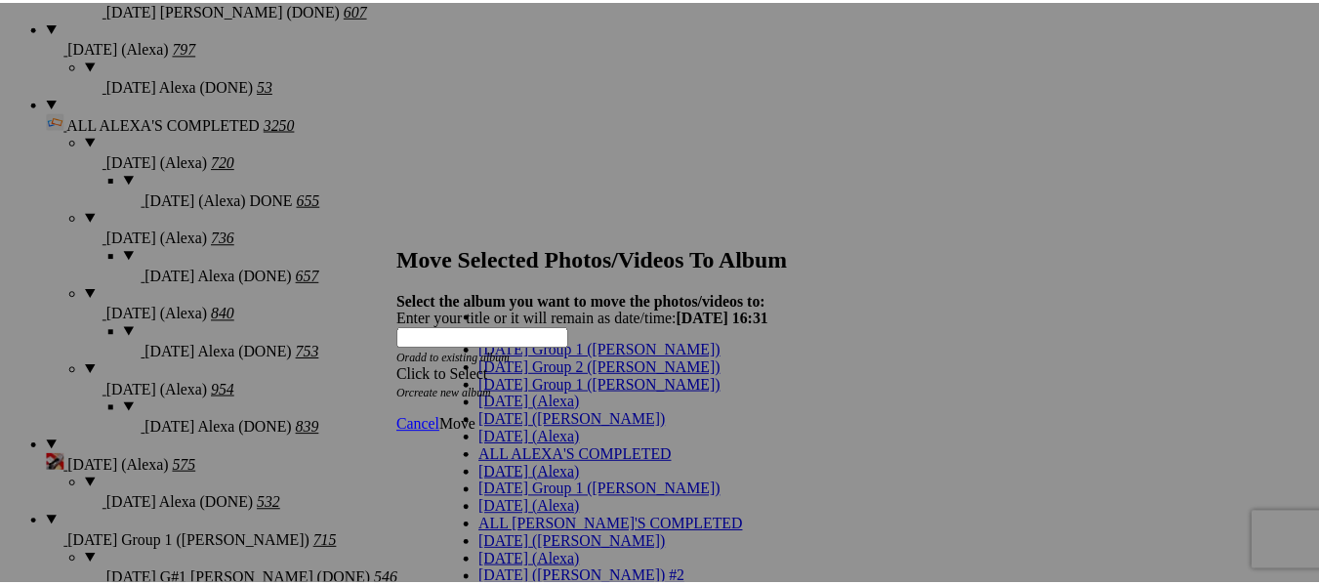
scroll to position [98, 0]
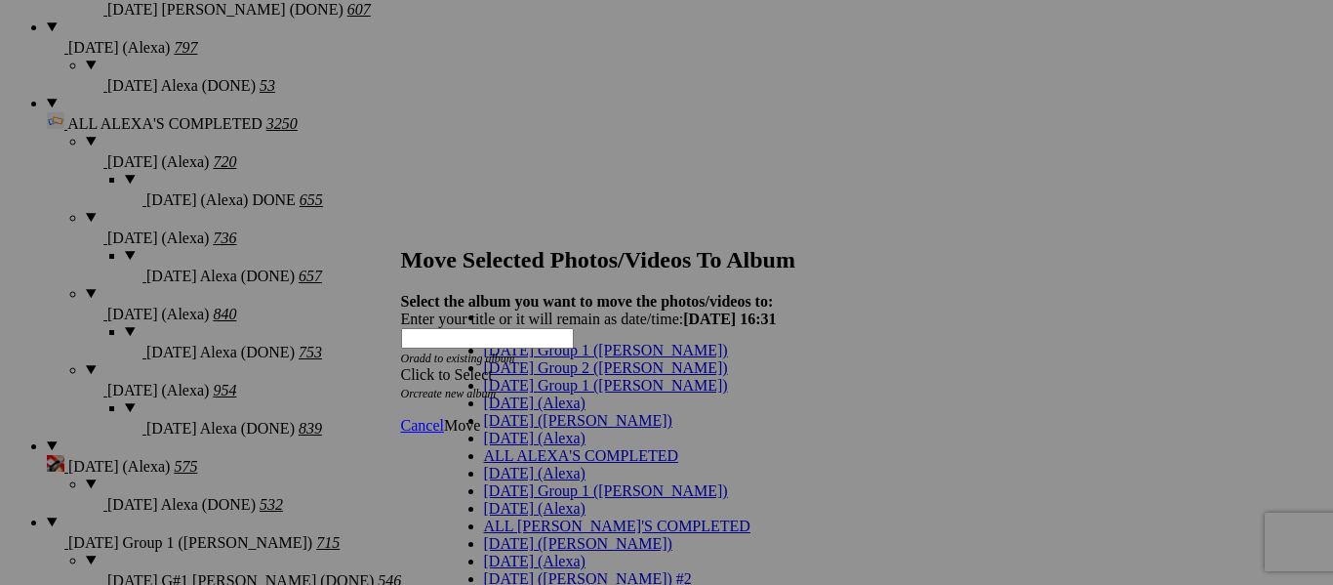
click at [523, 465] on span "[DATE] (Alexa)" at bounding box center [535, 473] width 102 height 17
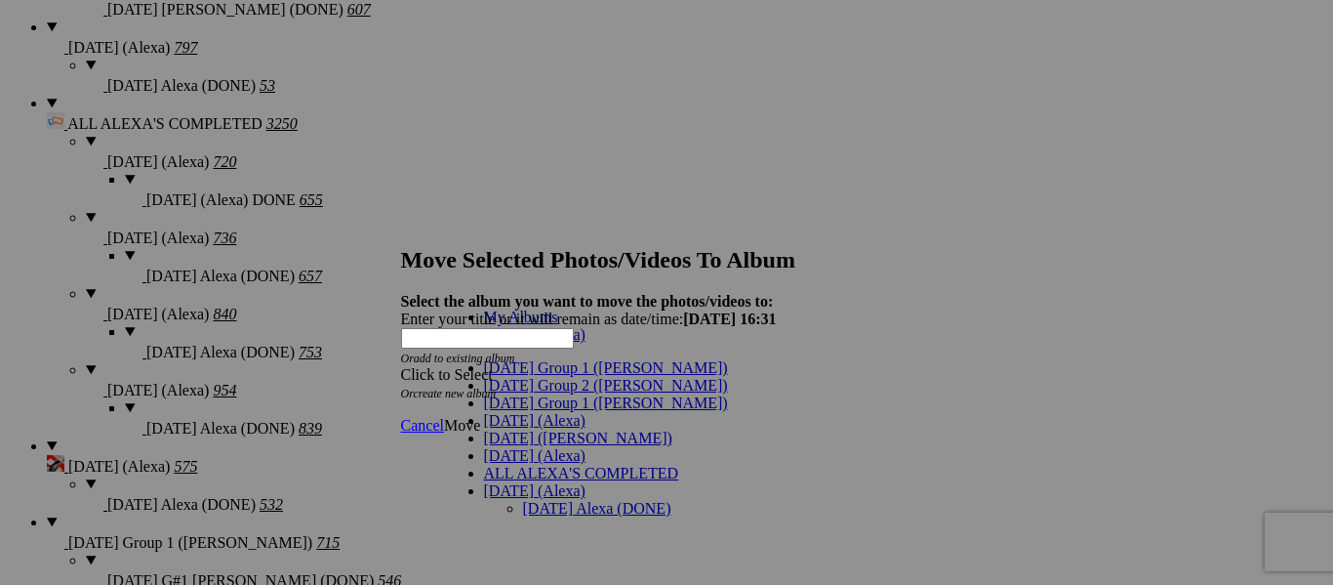
click at [523, 500] on link "[DATE] Alexa (DONE)" at bounding box center [597, 508] width 148 height 17
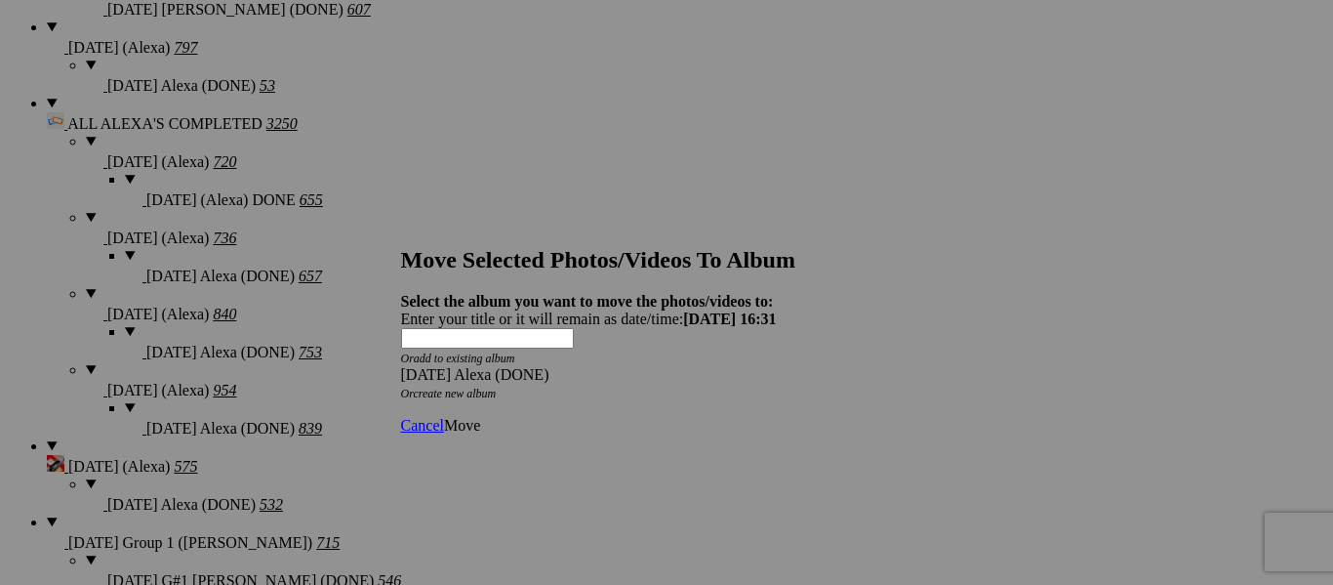
click at [480, 417] on span "Move" at bounding box center [462, 425] width 36 height 17
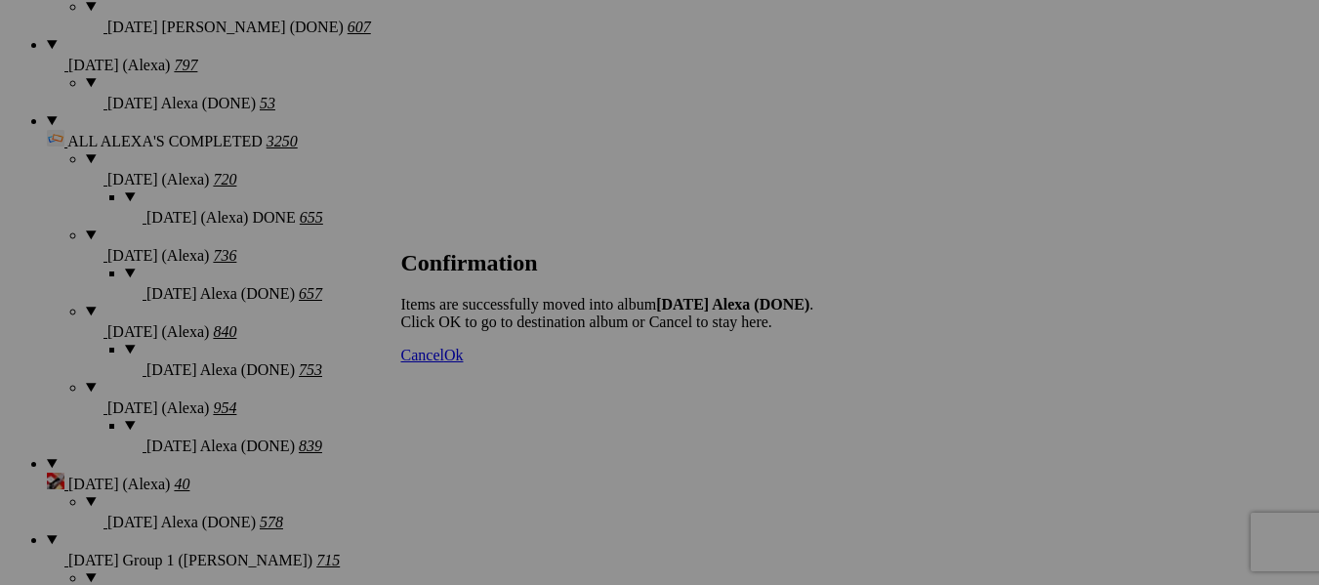
click at [444, 363] on span "Cancel" at bounding box center [422, 355] width 43 height 17
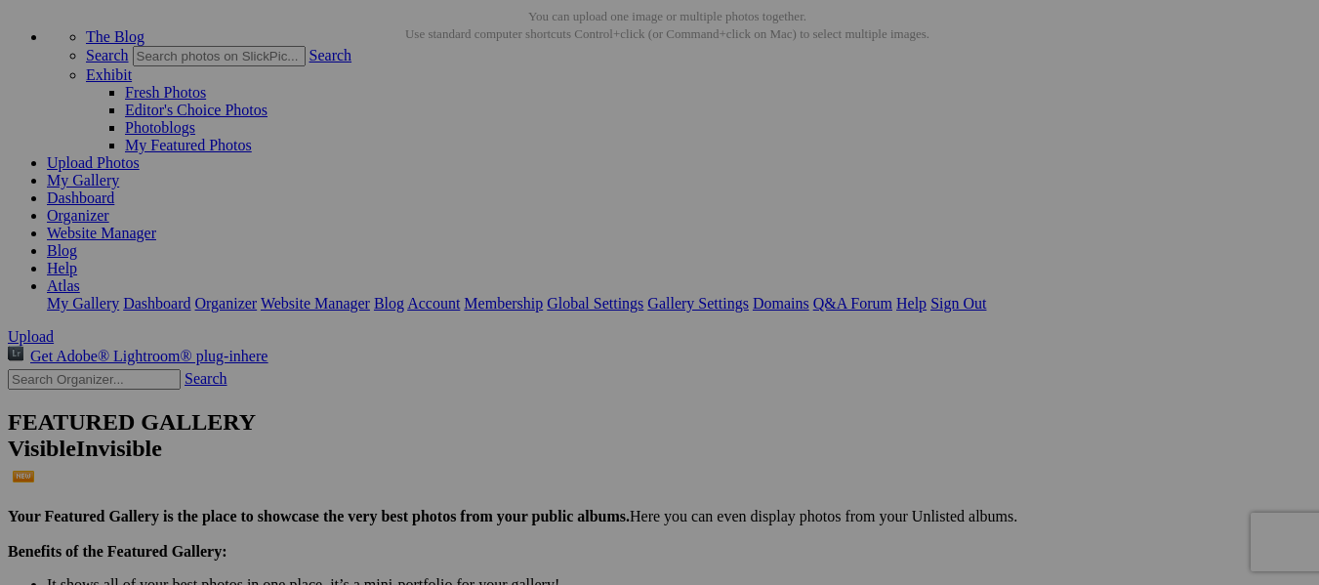
scroll to position [17, 0]
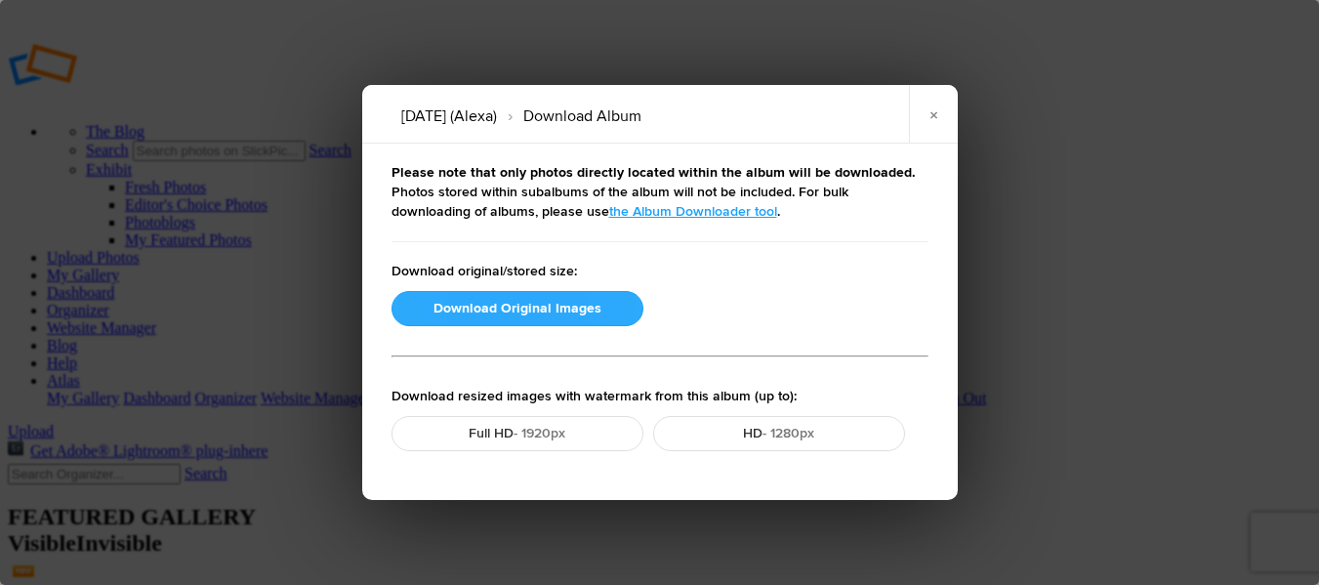
click at [585, 308] on button "Download Original Images" at bounding box center [517, 308] width 252 height 35
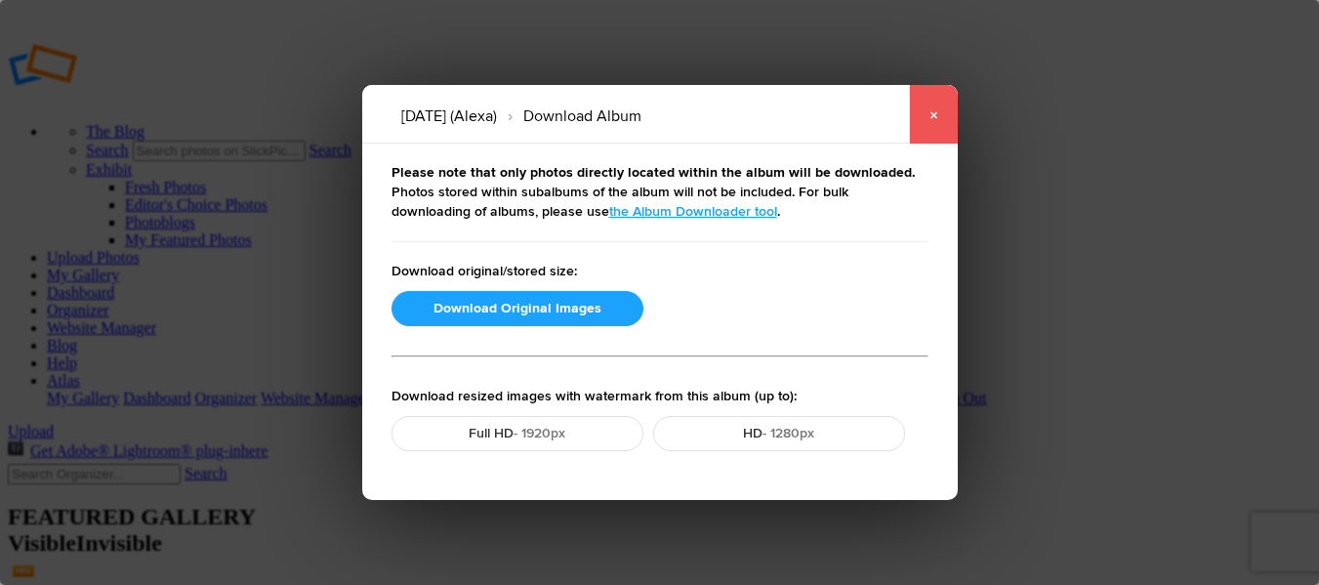
click at [932, 120] on link "×" at bounding box center [933, 114] width 49 height 59
